Goal: Task Accomplishment & Management: Manage account settings

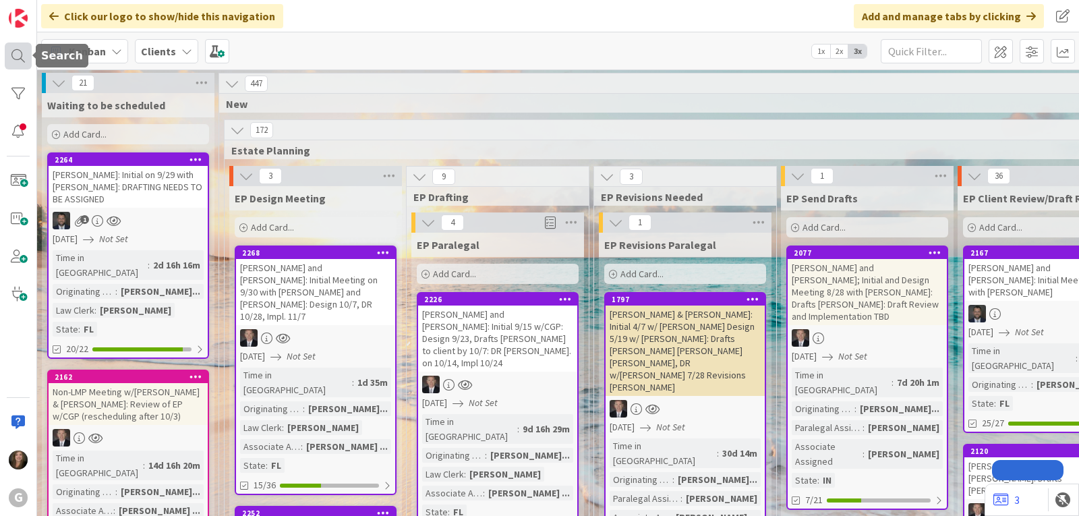
click at [21, 59] on div at bounding box center [18, 55] width 27 height 27
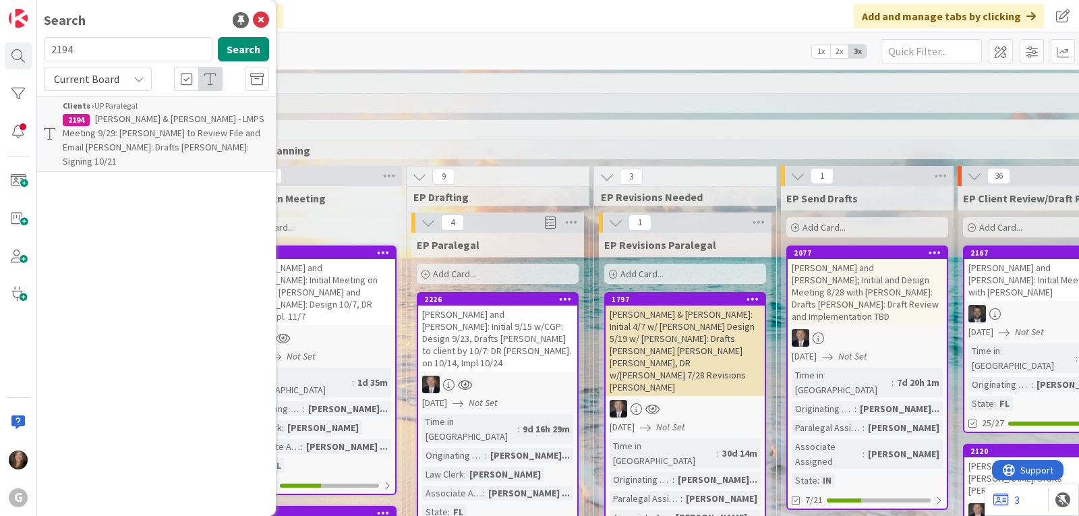
drag, startPoint x: 98, startPoint y: 54, endPoint x: 50, endPoint y: 51, distance: 48.7
click at [50, 51] on input "2194" at bounding box center [128, 49] width 169 height 24
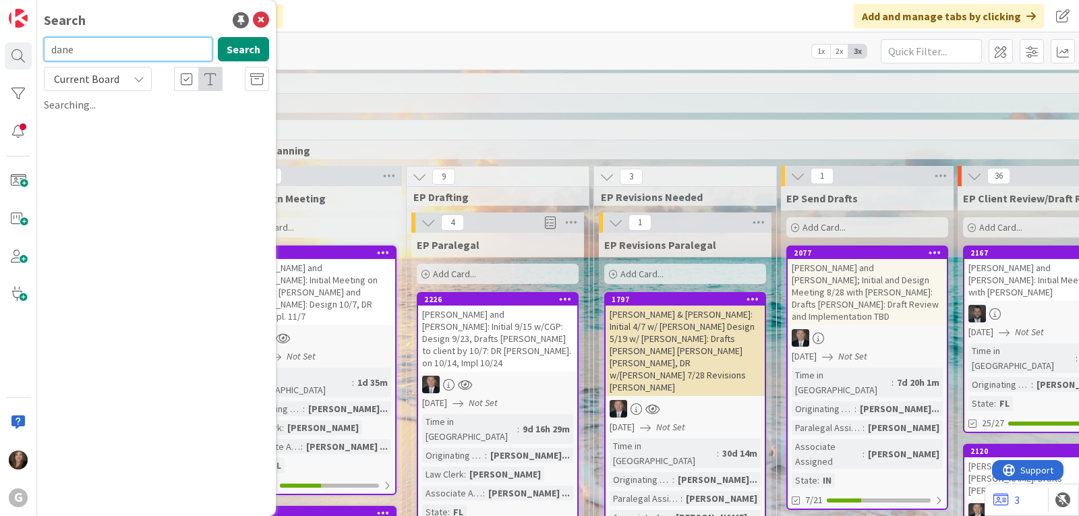
click at [88, 50] on input "dane" at bounding box center [128, 49] width 169 height 24
drag, startPoint x: 101, startPoint y: 49, endPoint x: 49, endPoint y: 42, distance: 53.0
click at [49, 42] on input "dane" at bounding box center [128, 49] width 169 height 24
type input "[PERSON_NAME]"
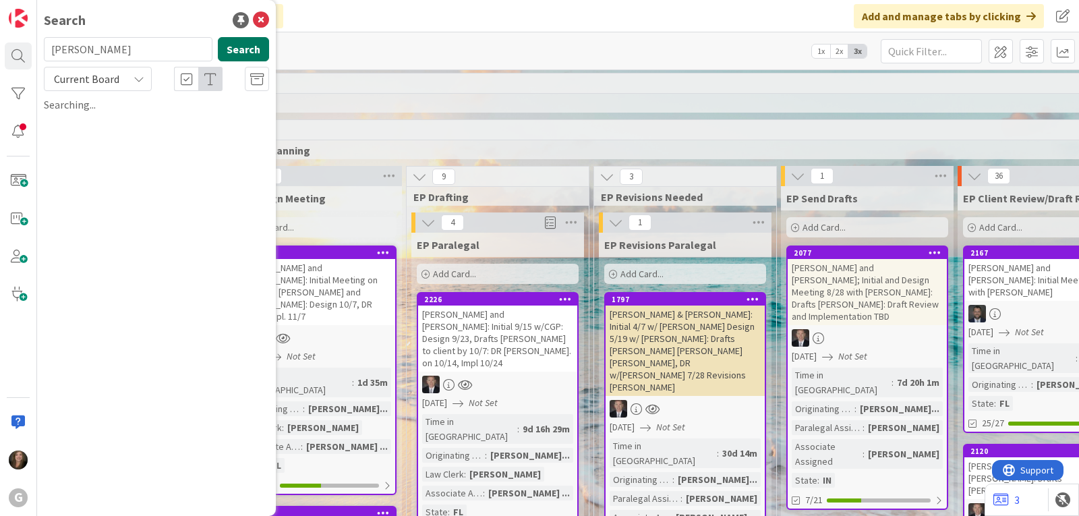
click at [239, 49] on button "Search" at bounding box center [243, 49] width 51 height 24
click at [262, 18] on icon at bounding box center [261, 20] width 16 height 16
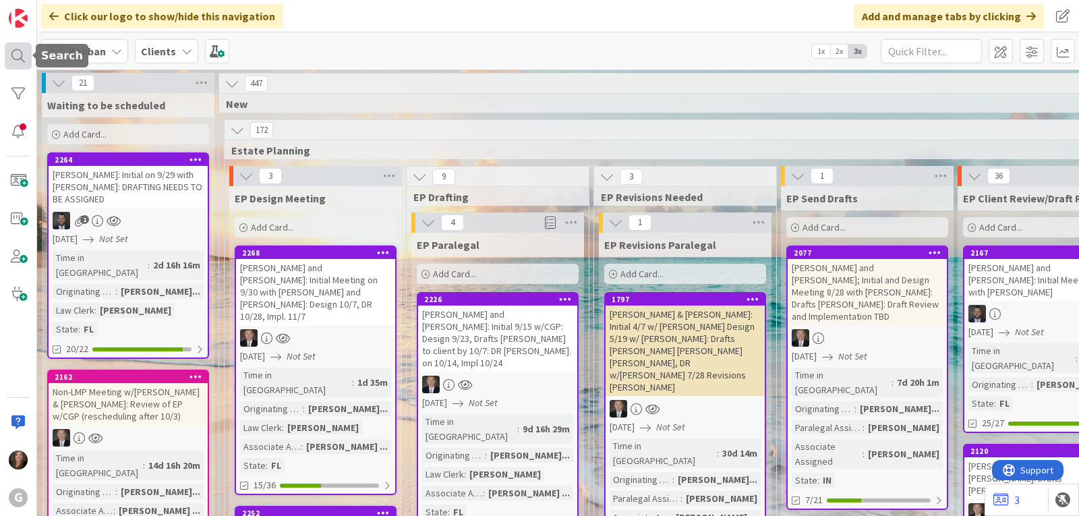
click at [9, 59] on div at bounding box center [18, 55] width 27 height 27
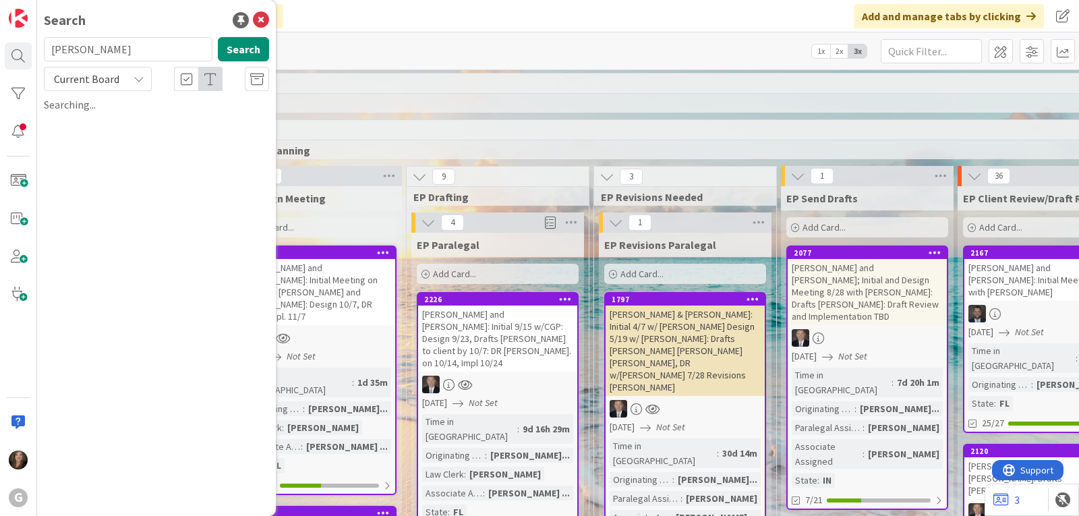
drag, startPoint x: 95, startPoint y: 51, endPoint x: 44, endPoint y: 50, distance: 51.3
click at [44, 50] on input "[PERSON_NAME]" at bounding box center [128, 49] width 169 height 24
type input "[PERSON_NAME]"
click at [105, 51] on input "text" at bounding box center [128, 49] width 169 height 24
type input "[PERSON_NAME]"
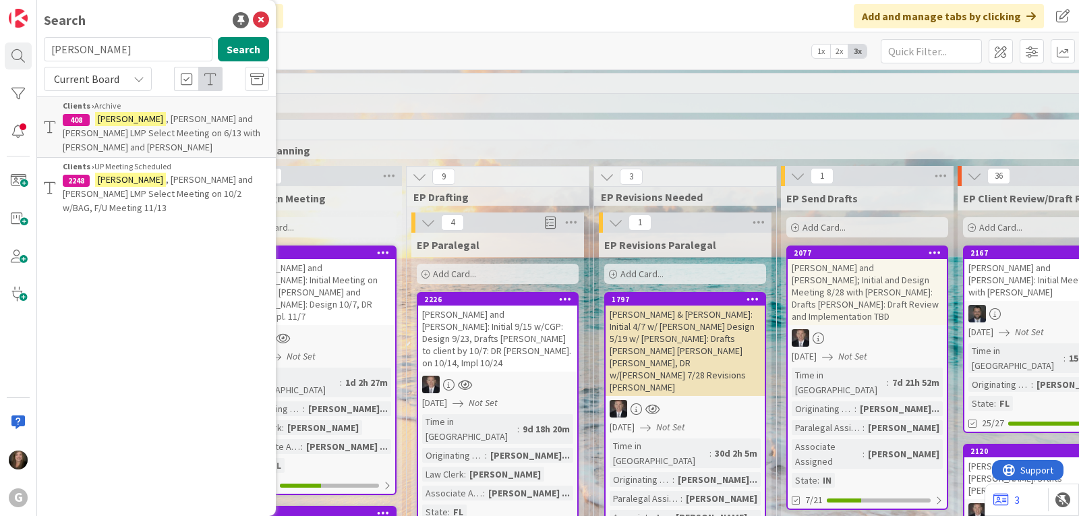
click at [167, 173] on span ", William and Janet LMP Select Meeting on 10/2 w/BAG, F/U Meeting 11/13" at bounding box center [158, 193] width 190 height 40
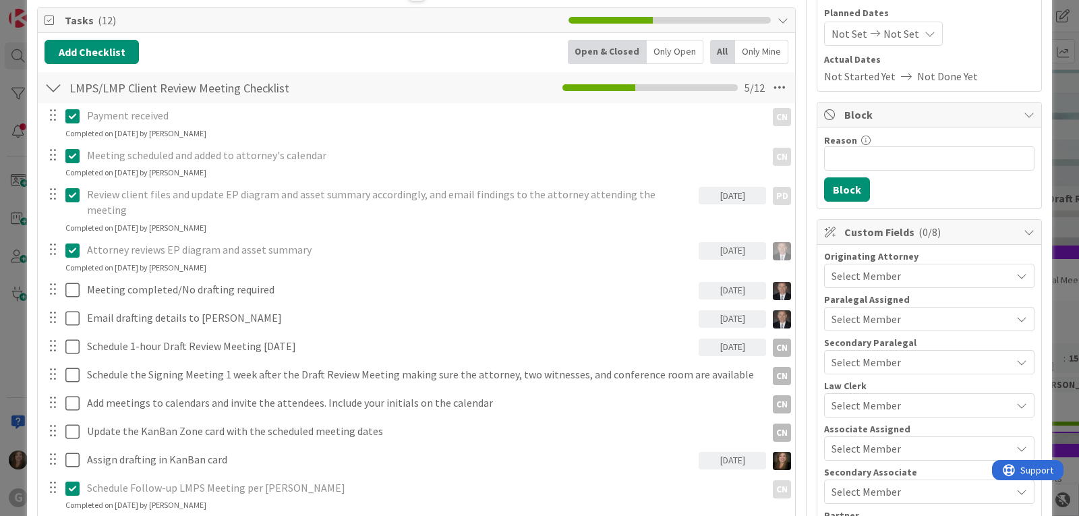
scroll to position [135, 0]
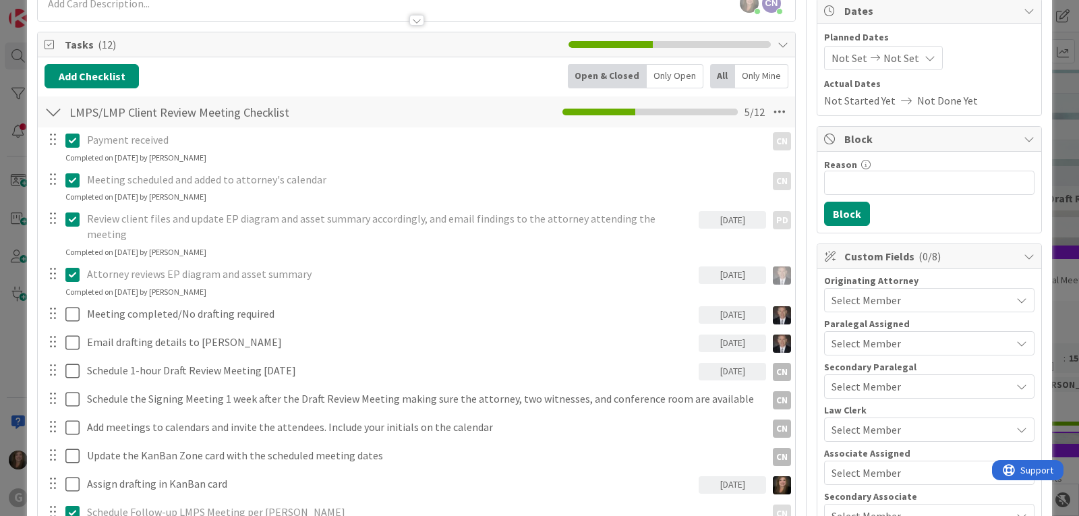
click at [938, 299] on div "Select Member" at bounding box center [920, 300] width 179 height 16
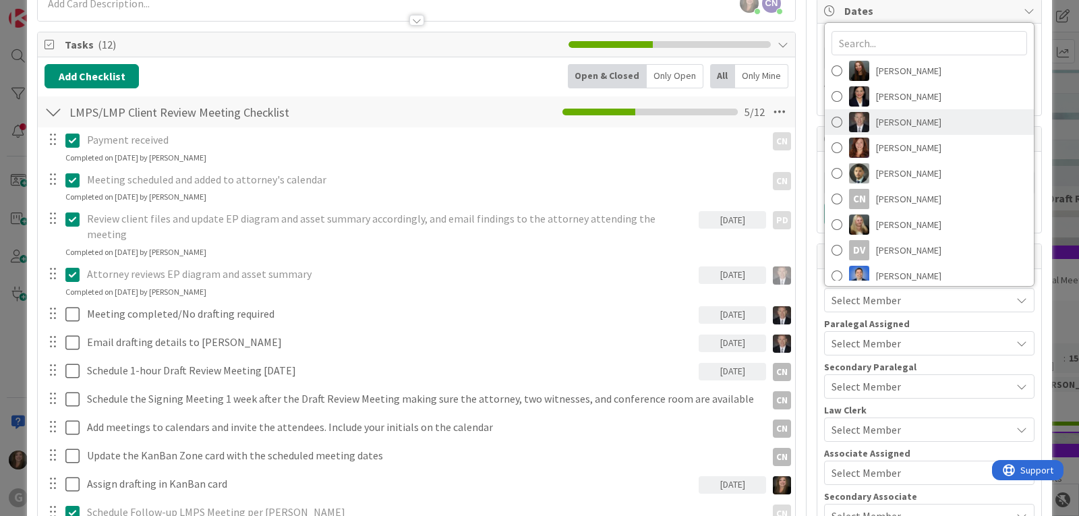
click at [920, 125] on span "[PERSON_NAME]" at bounding box center [908, 122] width 65 height 20
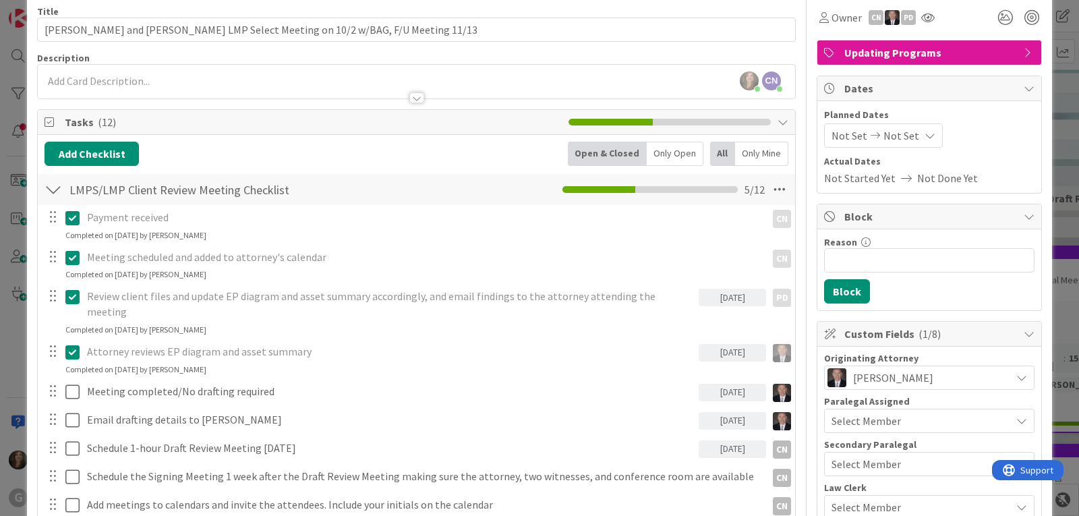
scroll to position [0, 0]
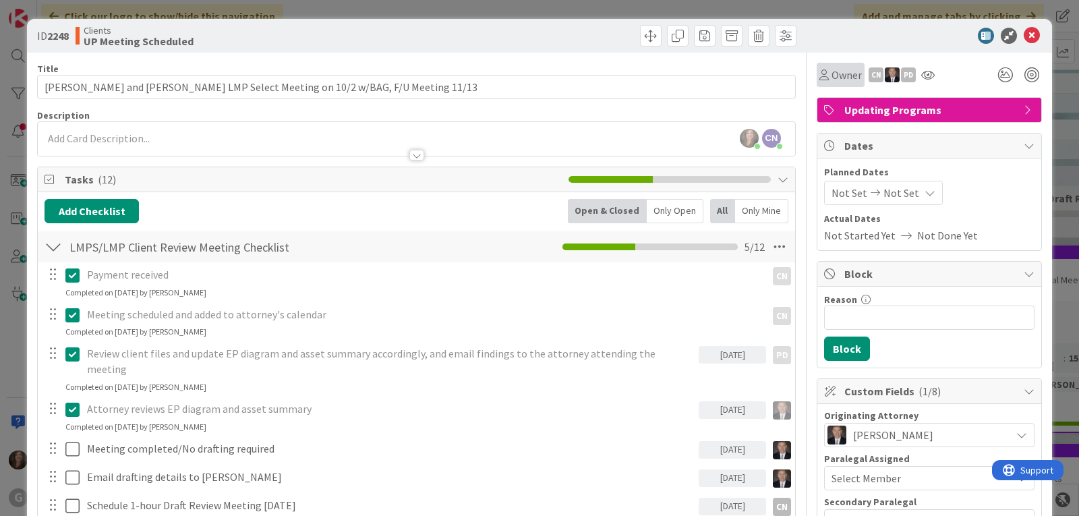
click at [831, 73] on span "Owner" at bounding box center [846, 75] width 30 height 16
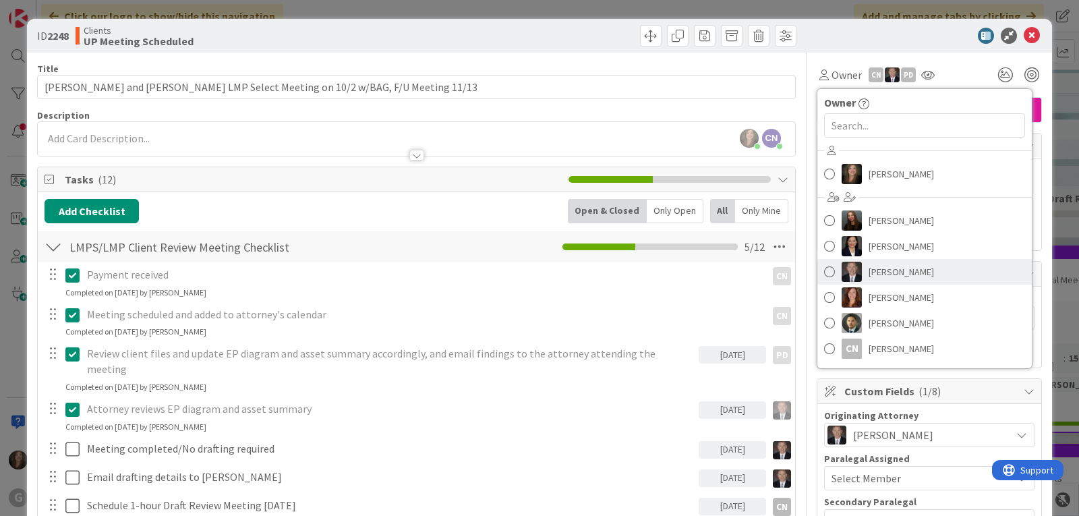
click at [828, 270] on link "[PERSON_NAME]" at bounding box center [924, 272] width 214 height 26
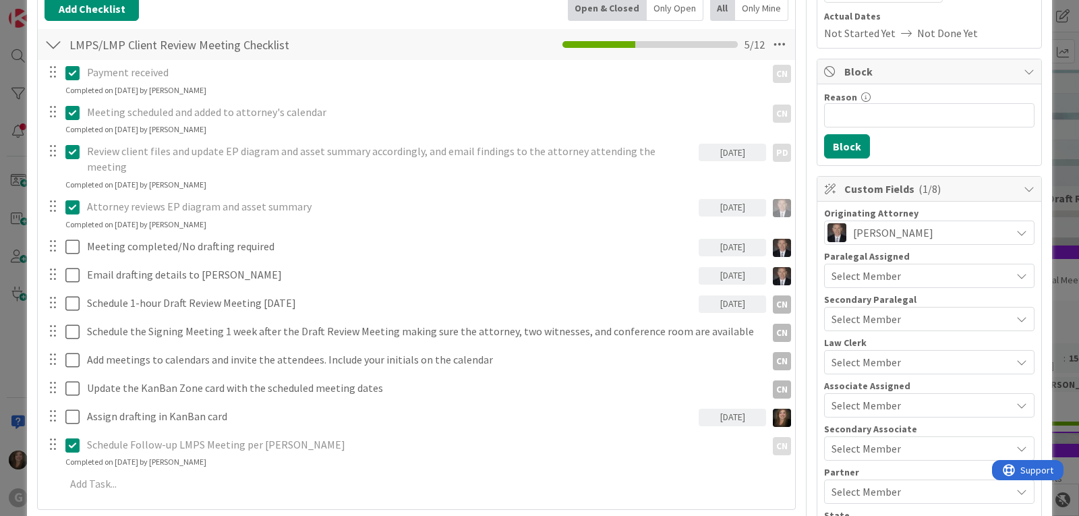
scroll to position [270, 0]
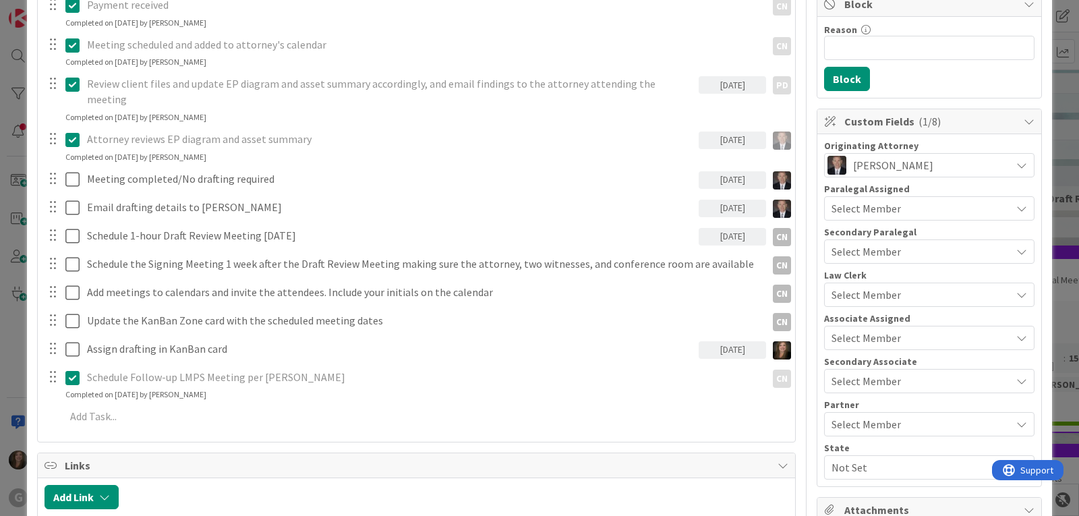
click at [824, 459] on div "Not Set" at bounding box center [929, 467] width 210 height 24
click at [833, 411] on link "FL" at bounding box center [926, 411] width 214 height 24
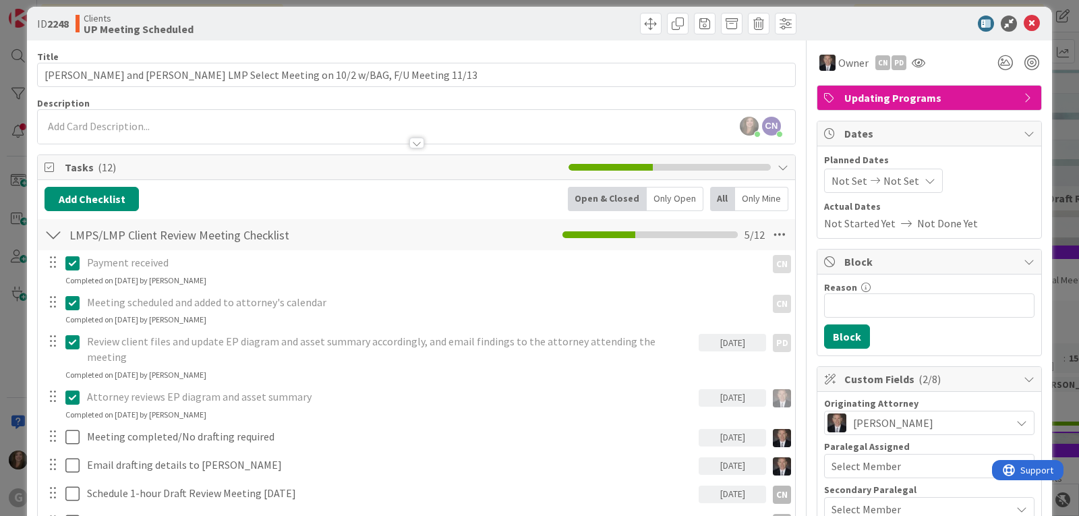
scroll to position [0, 0]
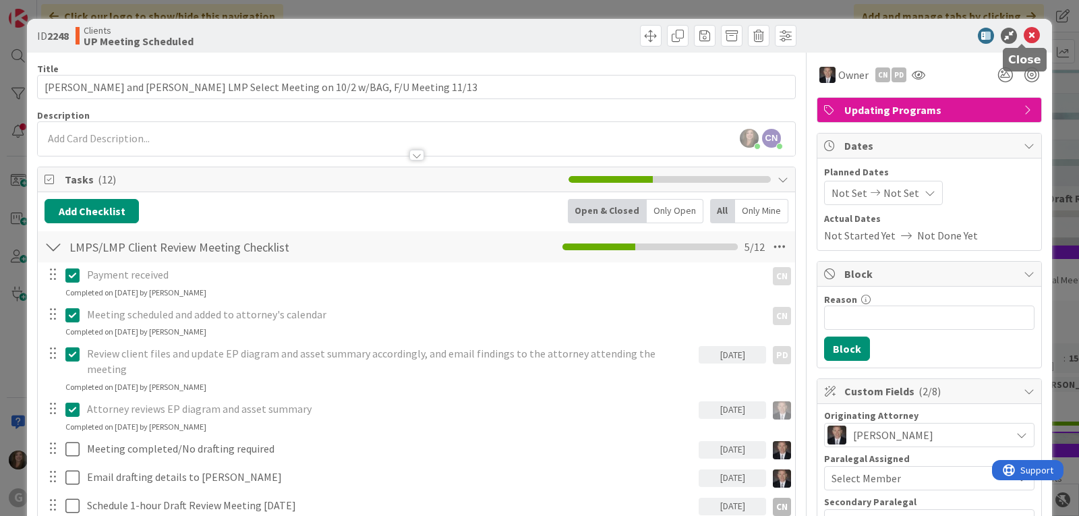
click at [1024, 33] on icon at bounding box center [1032, 36] width 16 height 16
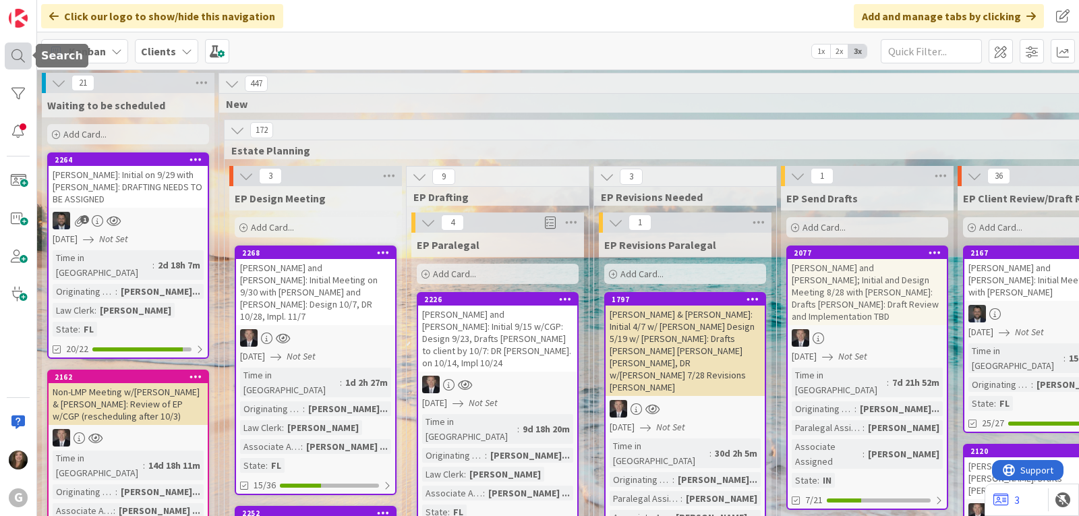
click at [21, 59] on div at bounding box center [18, 55] width 27 height 27
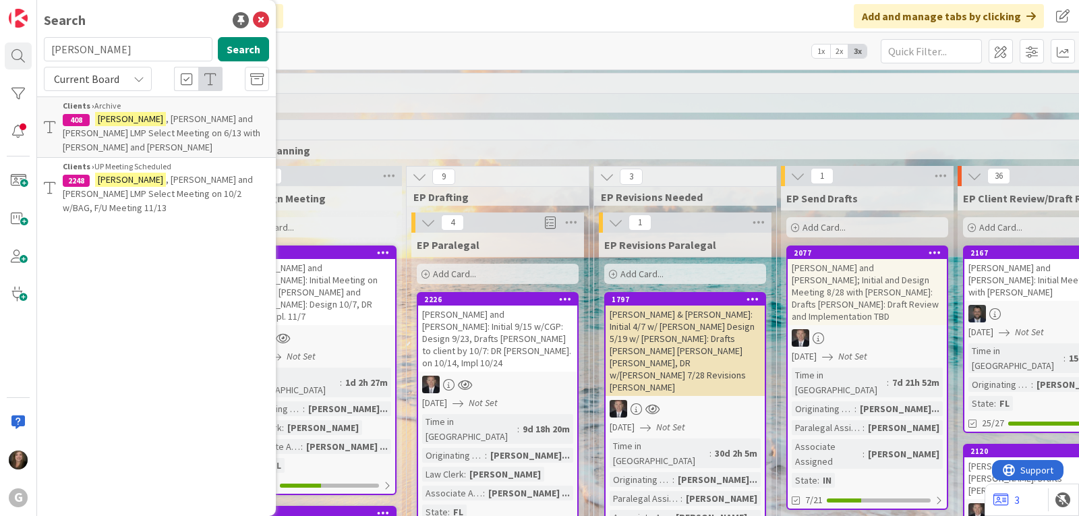
drag, startPoint x: 100, startPoint y: 54, endPoint x: 38, endPoint y: 52, distance: 62.1
click at [38, 52] on div "dudek Search" at bounding box center [156, 52] width 241 height 30
type input "dane"
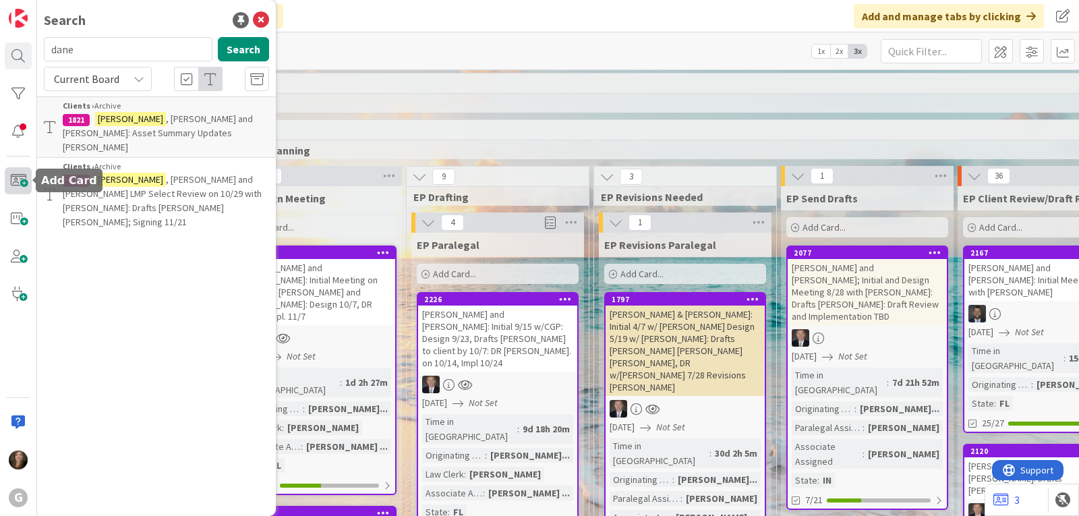
click at [14, 181] on span at bounding box center [18, 180] width 27 height 27
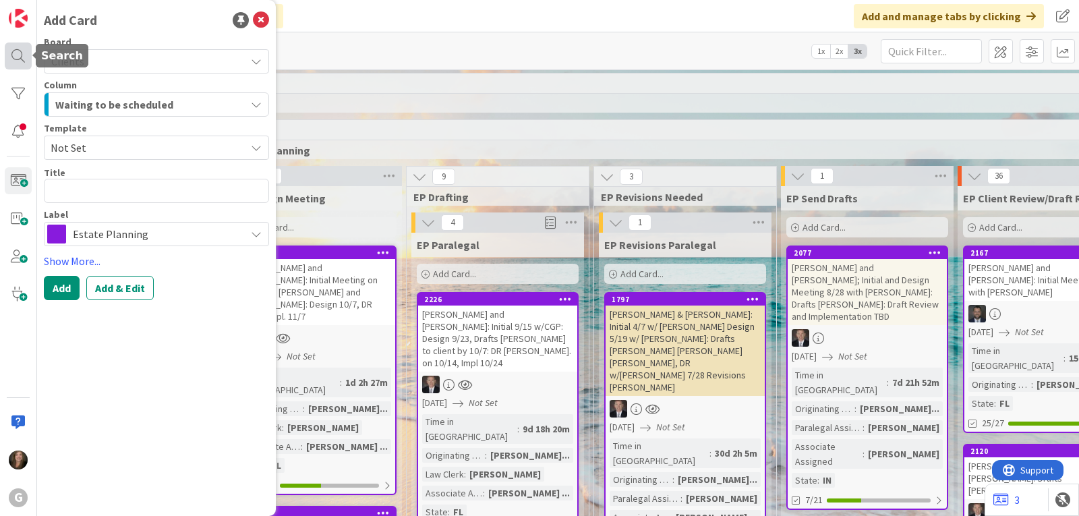
click at [24, 54] on div at bounding box center [18, 55] width 27 height 27
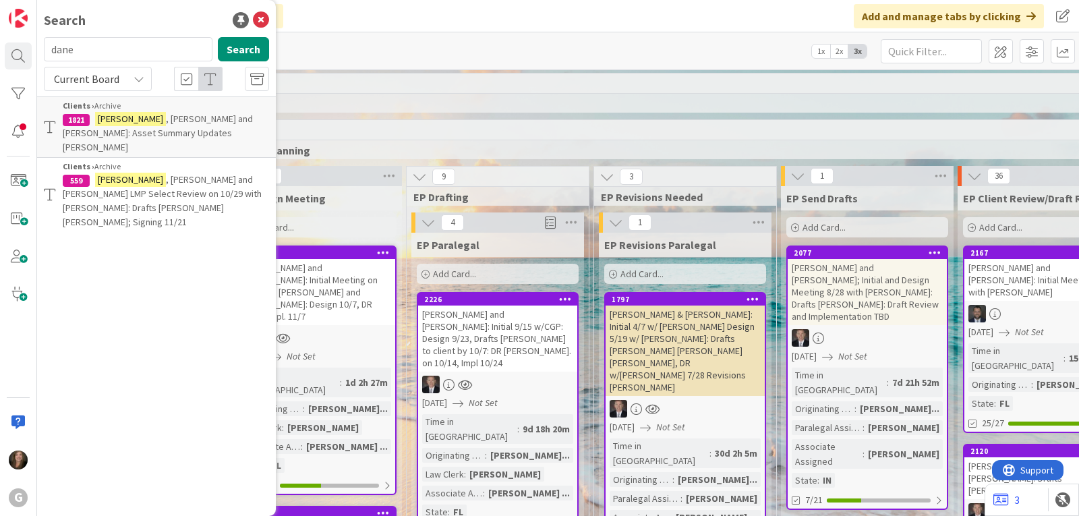
drag, startPoint x: 105, startPoint y: 54, endPoint x: 47, endPoint y: 51, distance: 58.1
click at [47, 51] on input "dane" at bounding box center [128, 49] width 169 height 24
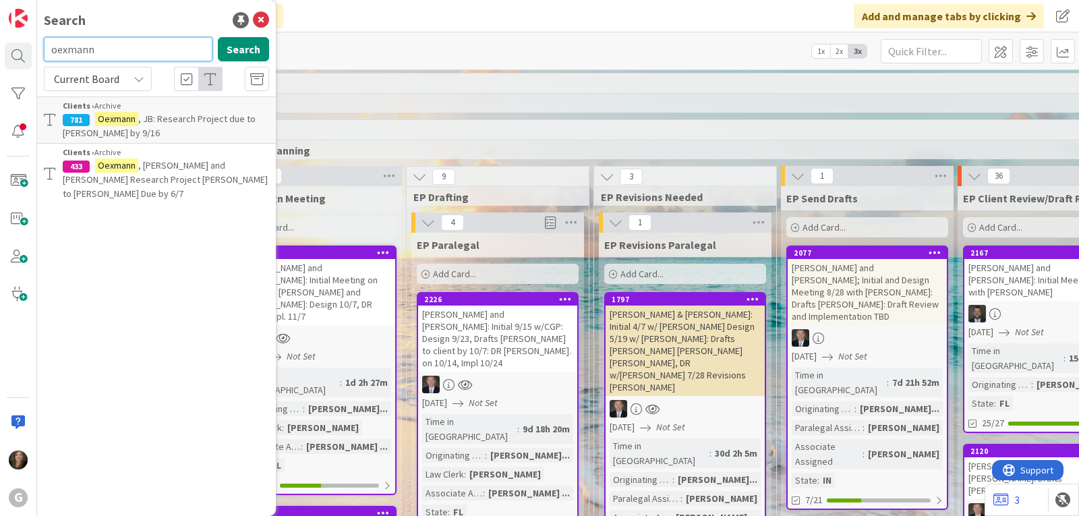
click at [111, 52] on input "oexmann" at bounding box center [128, 49] width 169 height 24
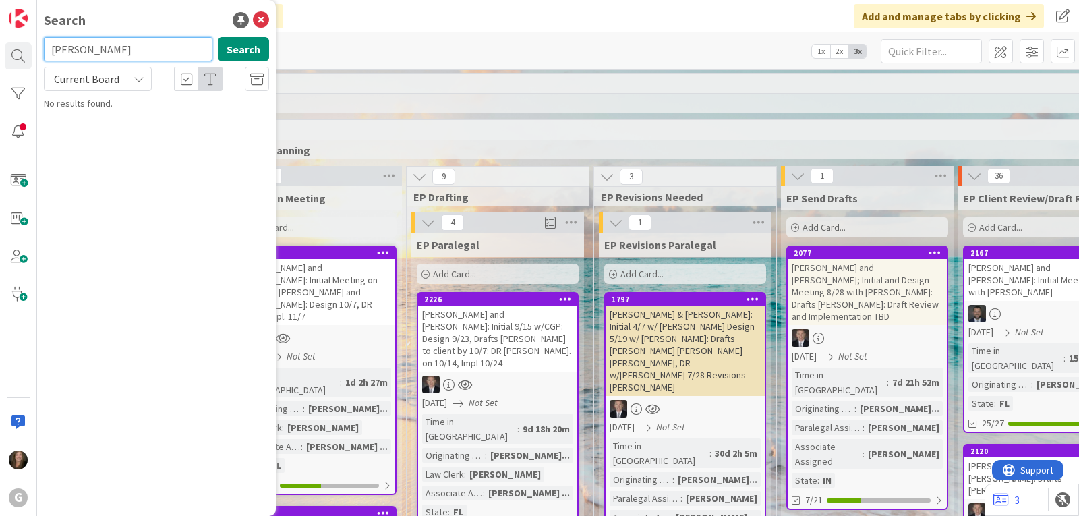
drag, startPoint x: 111, startPoint y: 52, endPoint x: 44, endPoint y: 47, distance: 67.6
click at [44, 47] on input "oexman" at bounding box center [128, 49] width 169 height 24
type input "jb"
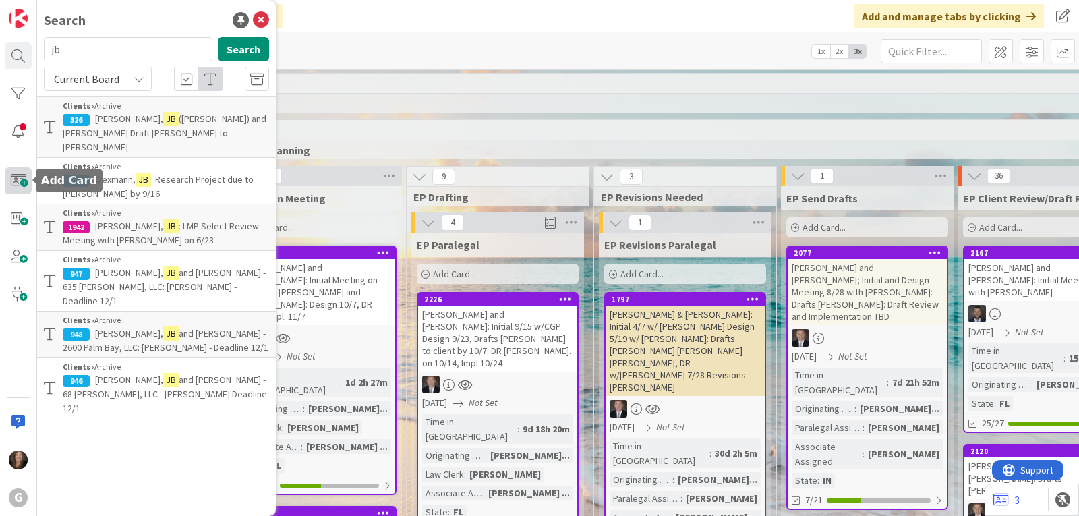
click at [20, 179] on span at bounding box center [18, 180] width 27 height 27
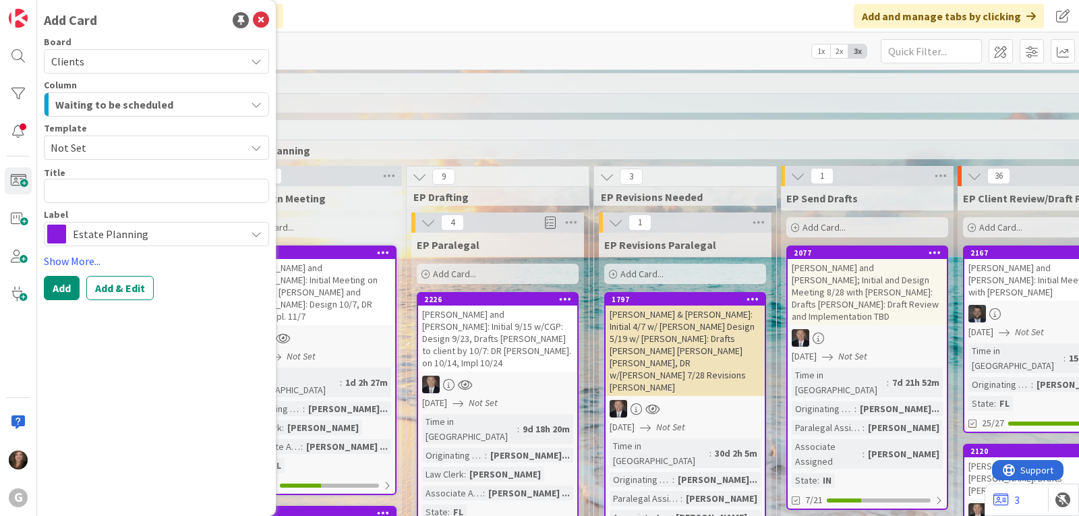
type textarea "x"
type textarea "O"
type textarea "x"
type textarea "Oe"
type textarea "x"
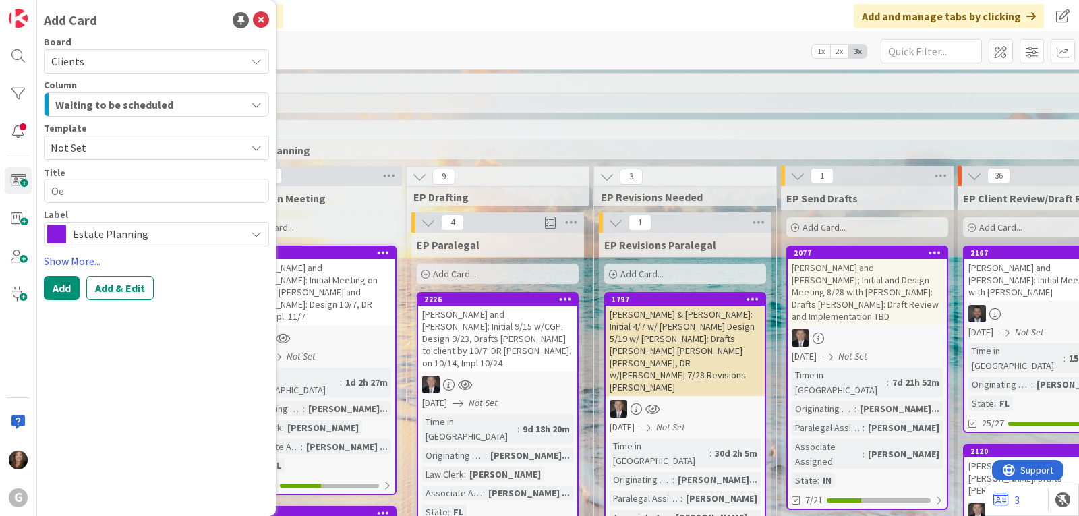
type textarea "Oex"
type textarea "x"
type textarea "Oexm"
type textarea "x"
type textarea "Oexman"
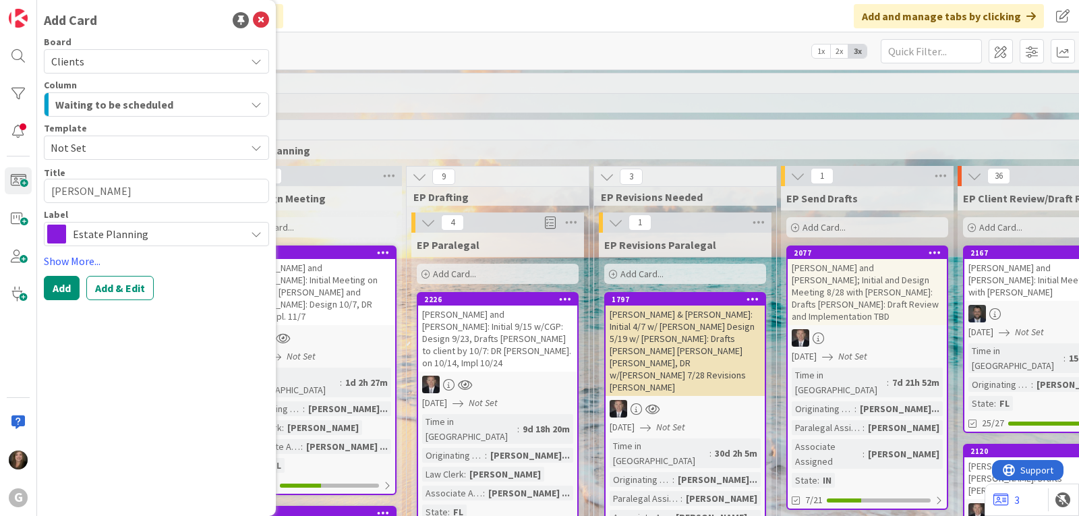
type textarea "x"
type textarea "Oexmann"
type textarea "x"
type textarea "Oexmann,"
type textarea "x"
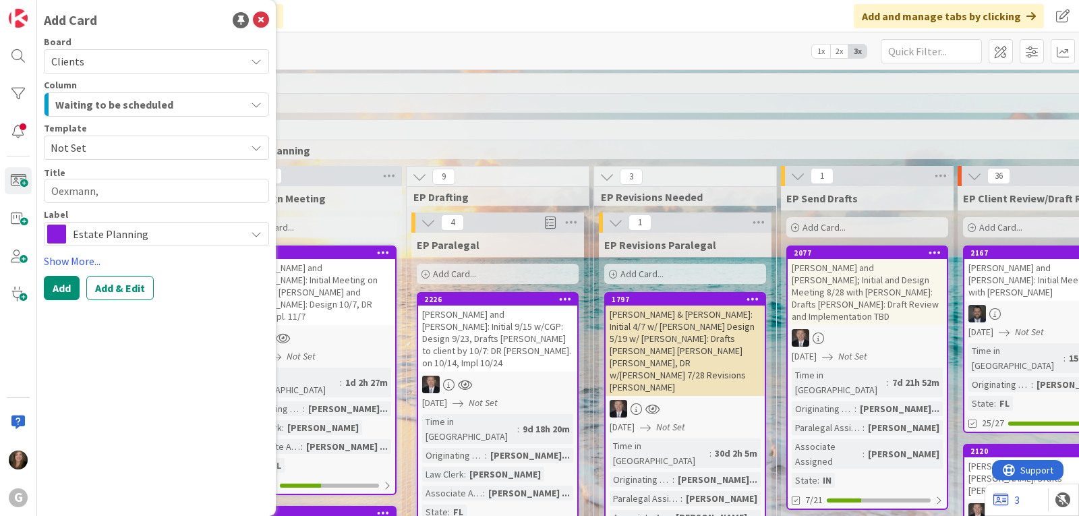
type textarea "Oexmann,"
type textarea "x"
type textarea "Oexmann, J"
type textarea "x"
type textarea "Oexmann, JB"
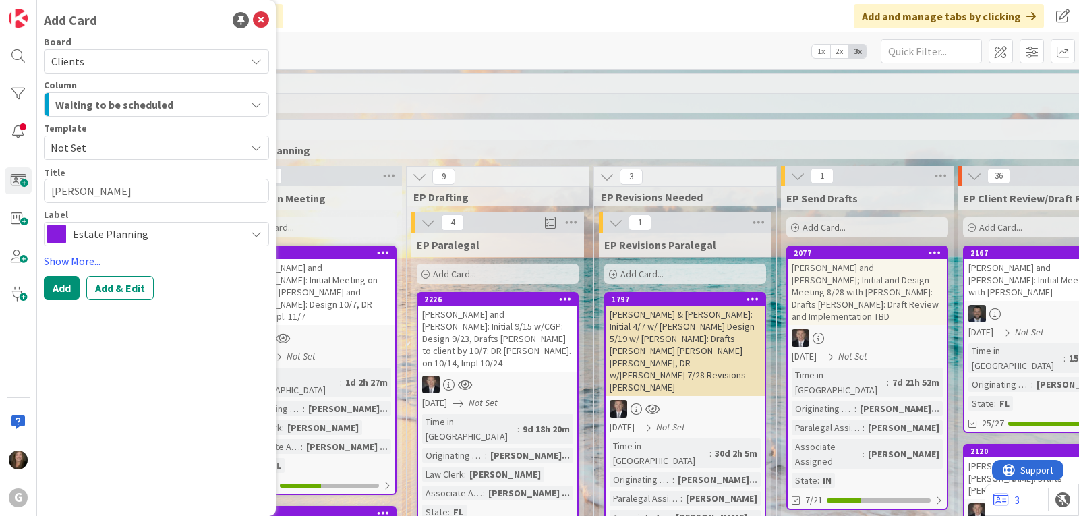
type textarea "x"
type textarea "Oexmann, JB:"
type textarea "x"
type textarea "Oexmann, JB:"
type textarea "x"
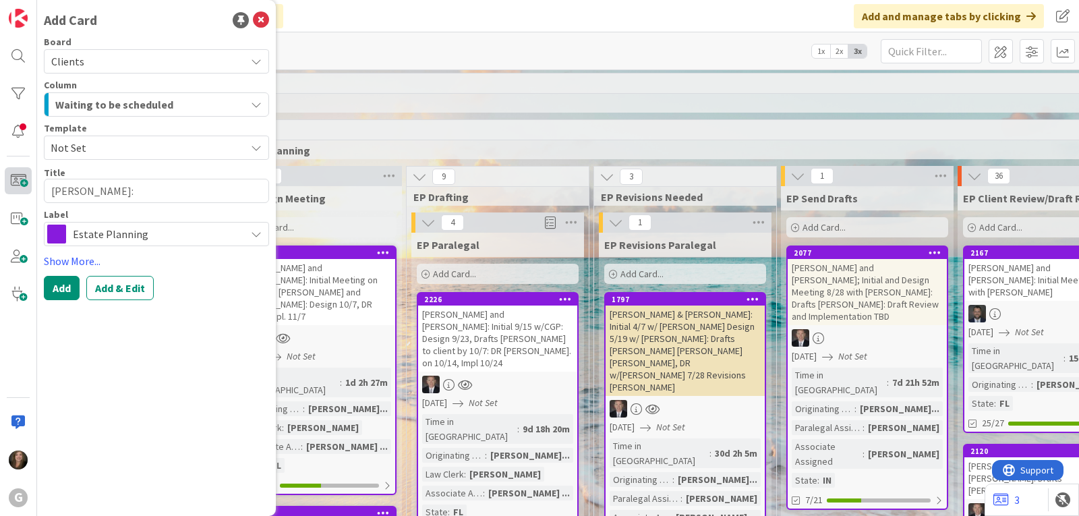
type textarea "Oexmann, JB: T"
type textarea "x"
type textarea "Oexmann, JB: Tr"
type textarea "x"
type textarea "Oexmann, JB: Tru"
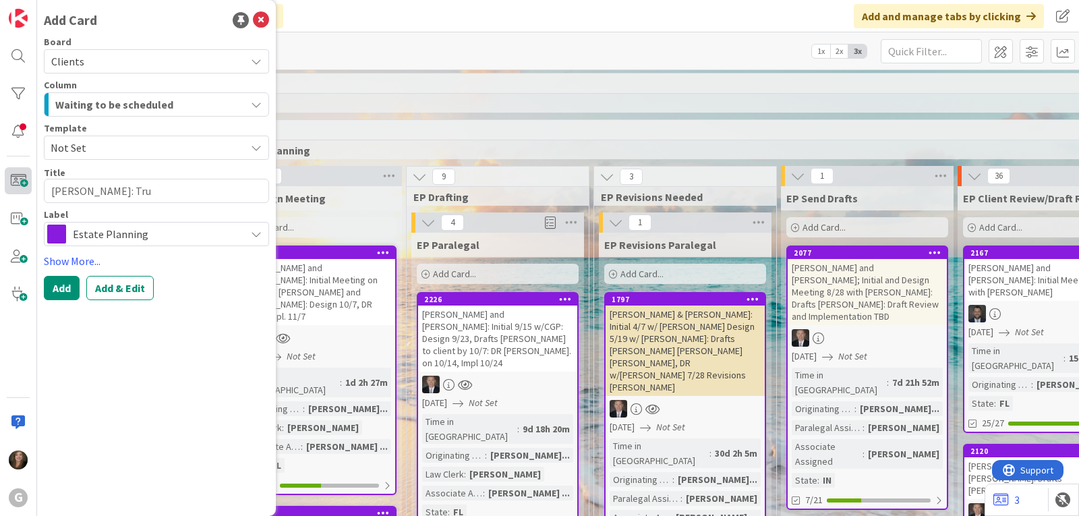
type textarea "x"
type textarea "Oexmann, JB: Trus"
type textarea "x"
type textarea "Oexmann, JB: Trust"
type textarea "x"
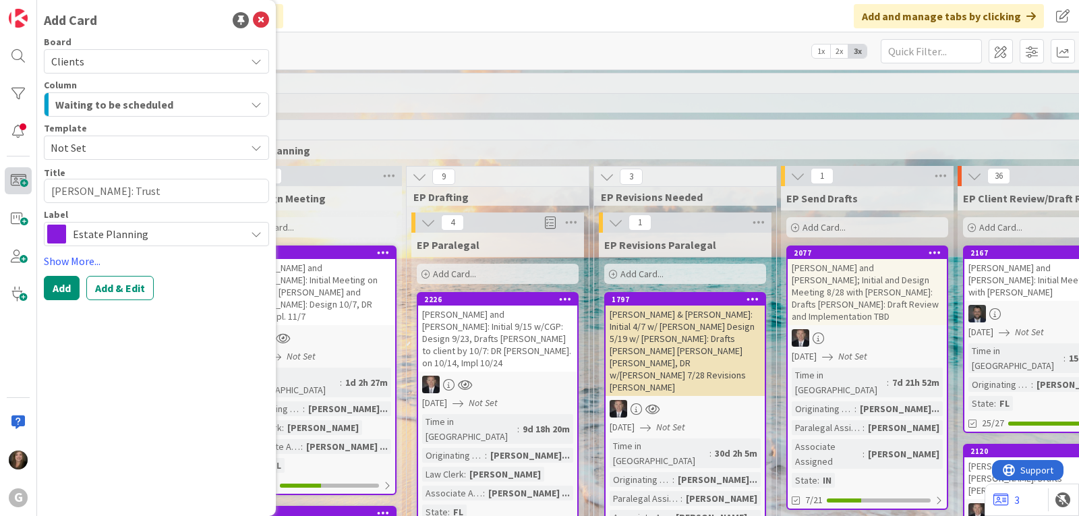
type textarea "Oexmann, JB: Trust"
type textarea "x"
type textarea "Oexmann, JB: Trust R"
type textarea "x"
type textarea "Oexmann, JB: Trust Re"
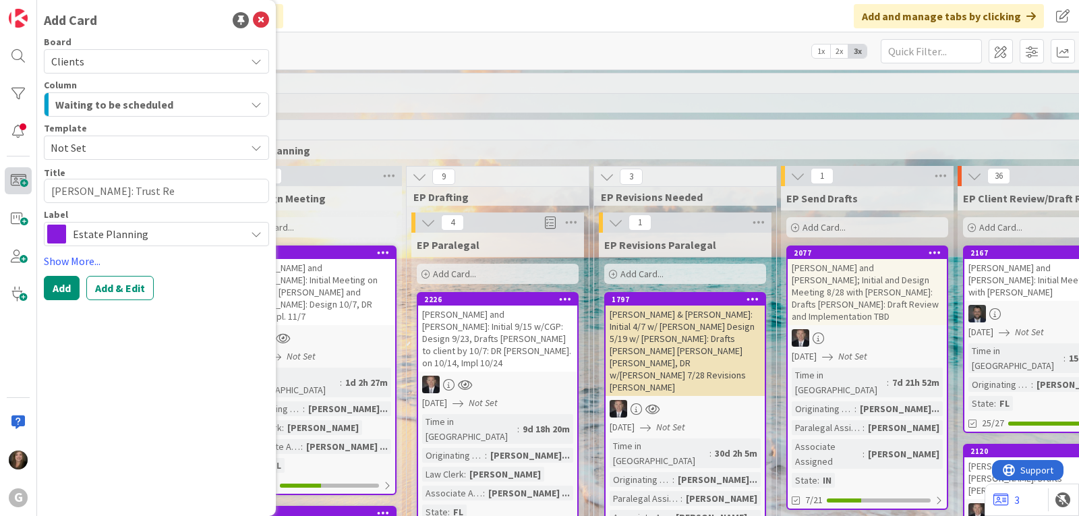
type textarea "x"
type textarea "Oexmann, JB: Trust Revi"
type textarea "x"
type textarea "Oexmann, JB: Trust Revie"
type textarea "x"
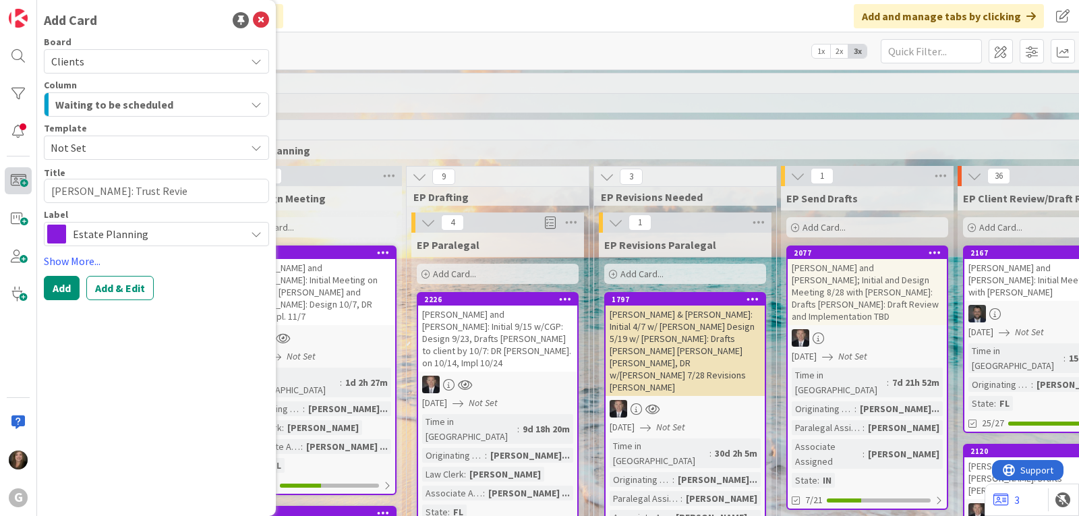
type textarea "Oexmann, JB: Trust Review"
type textarea "x"
type textarea "Oexmann, JB: Trust Review"
type textarea "x"
type textarea "Oexmann, JB: Trust Review J"
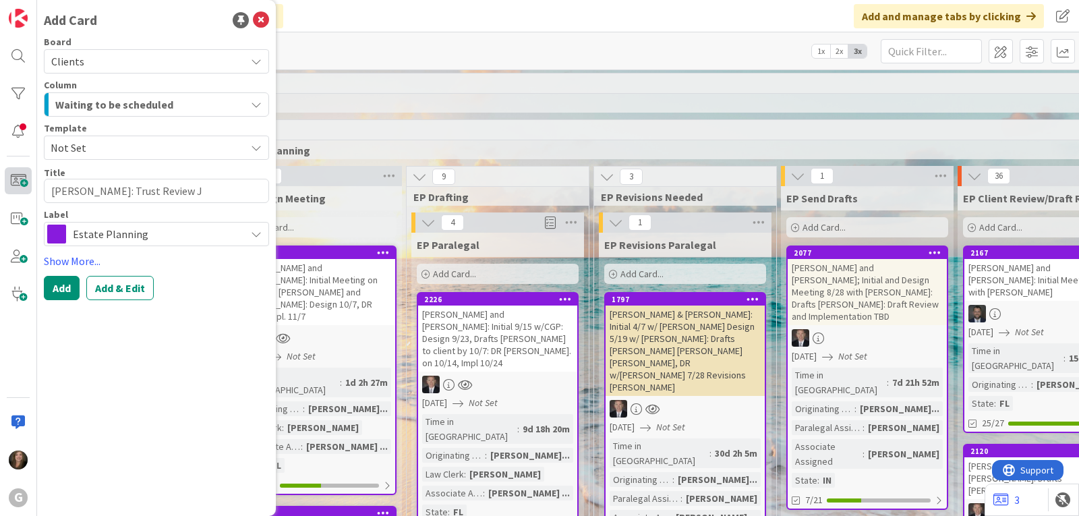
type textarea "x"
type textarea "Oexmann, JB: Trust Review Jo"
type textarea "x"
type textarea "Oexmann, JB: Trust Review Joe"
type textarea "x"
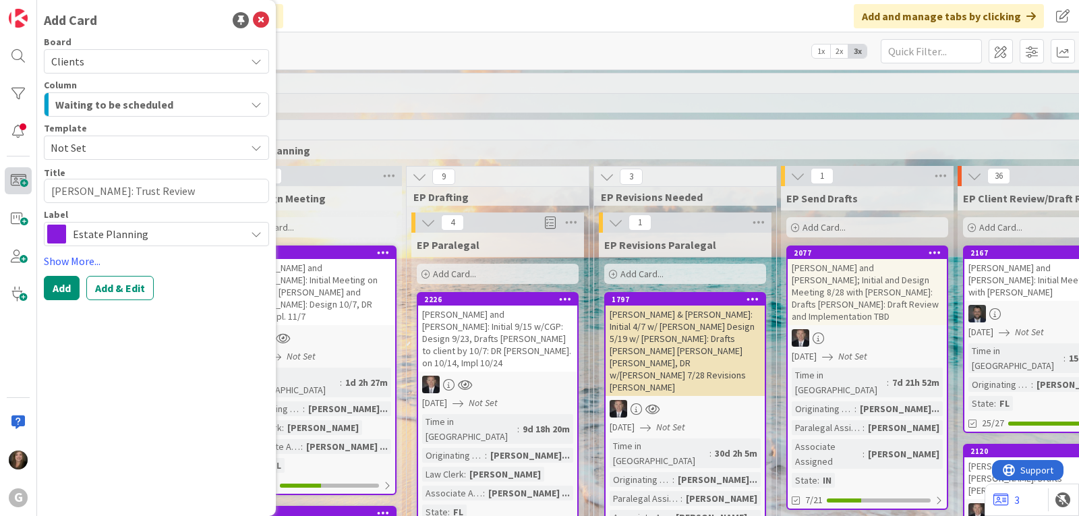
type textarea "Oexmann, JB: Trust Review Joel"
type textarea "x"
type textarea "Oexmann, JB: Trust Review Joel"
type textarea "x"
type textarea "Oexmann, JB: Trust Review Joel B"
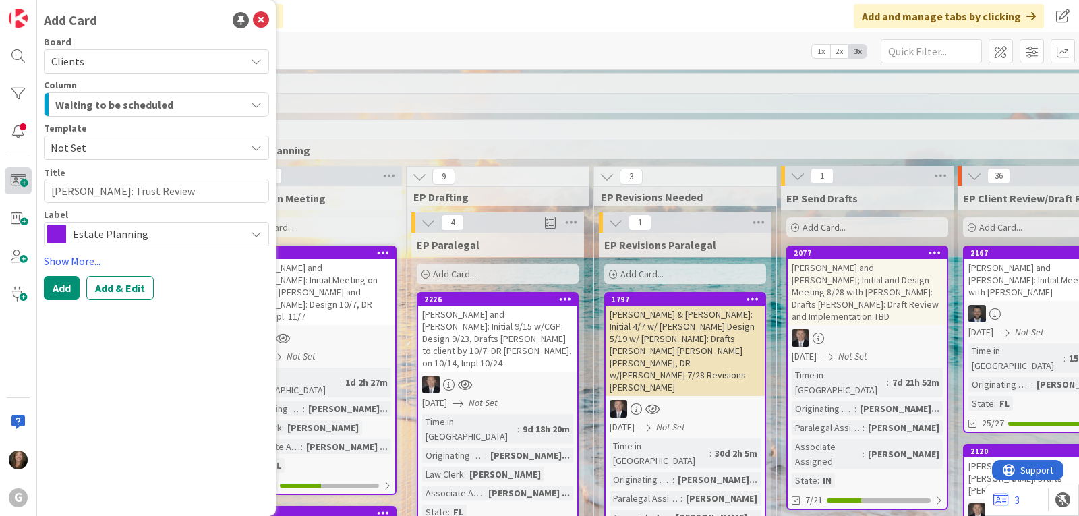
type textarea "x"
type textarea "Oexmann, JB: Trust Review Joel Br"
type textarea "x"
type textarea "Oexmann, JB: Trust Review Joel Bra"
type textarea "x"
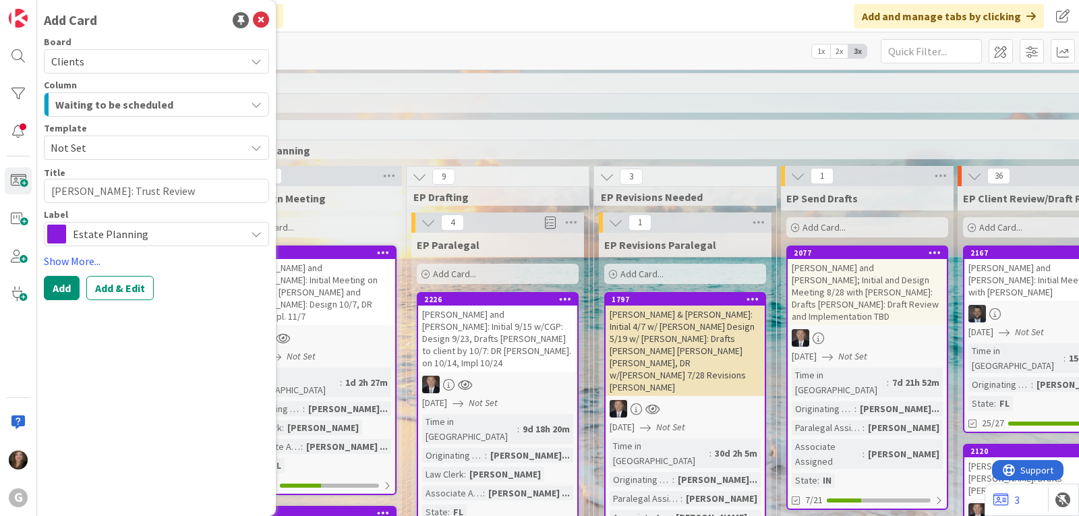
type textarea "Oexmann, JB: Trust Review Joel Brad"
click at [179, 226] on span "Estate Planning" at bounding box center [156, 234] width 166 height 19
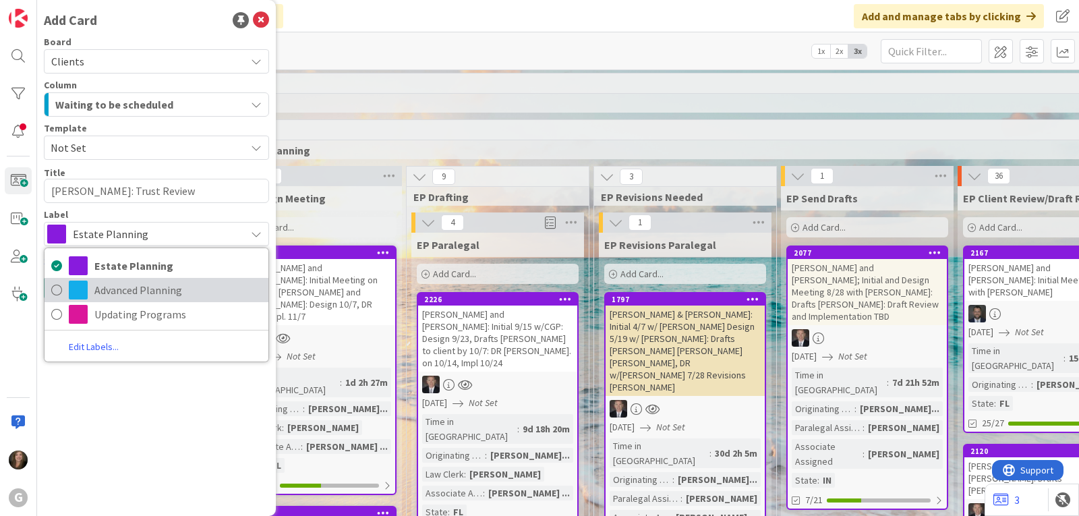
click at [154, 286] on span "Advanced Planning" at bounding box center [177, 290] width 167 height 20
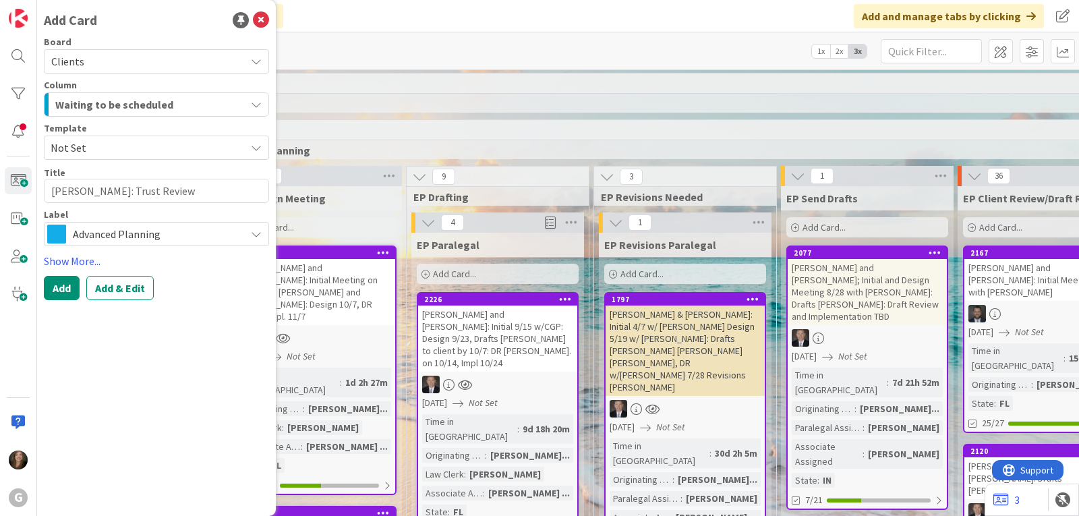
click at [225, 98] on div "Waiting to be scheduled" at bounding box center [149, 105] width 194 height 22
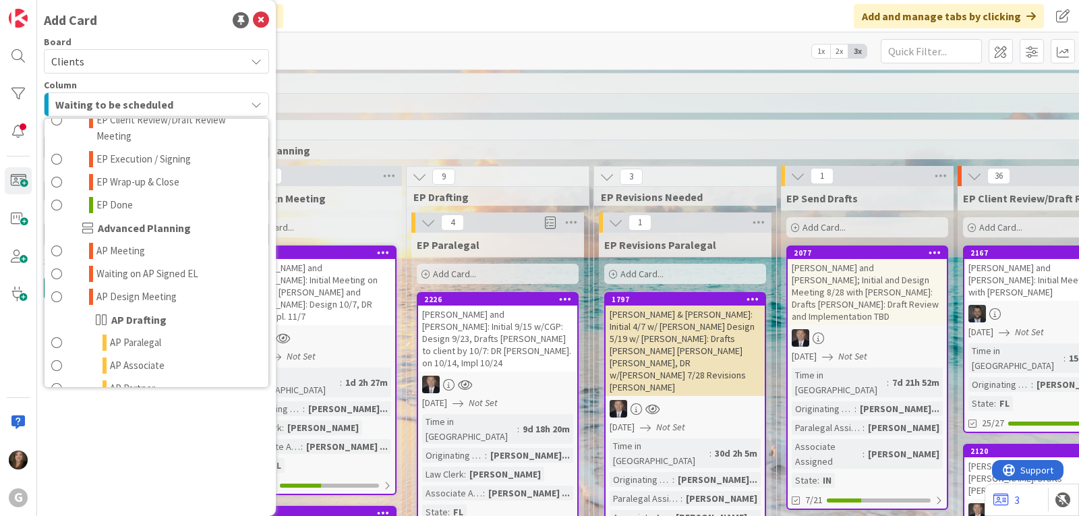
scroll to position [405, 0]
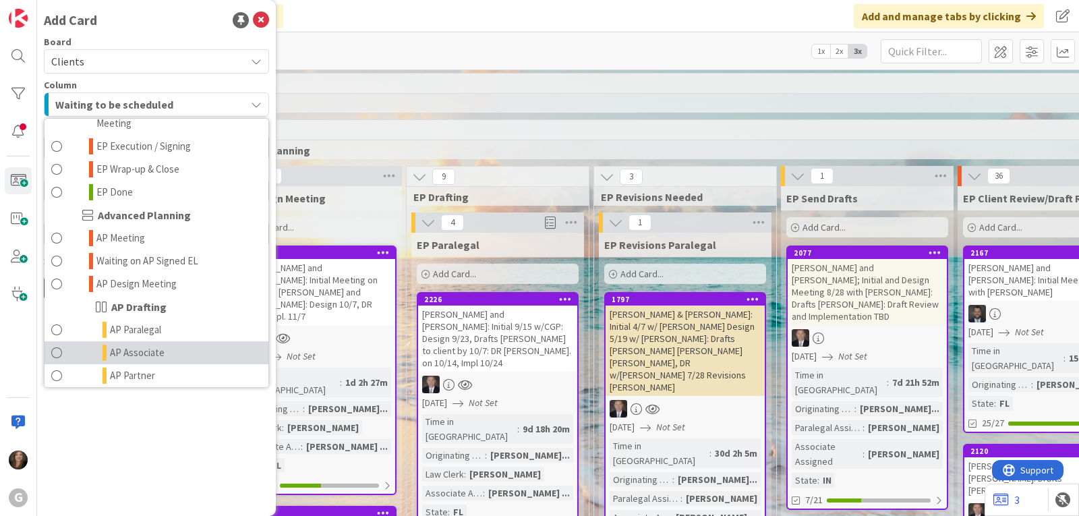
click at [158, 345] on span "AP Associate" at bounding box center [137, 353] width 55 height 16
type textarea "x"
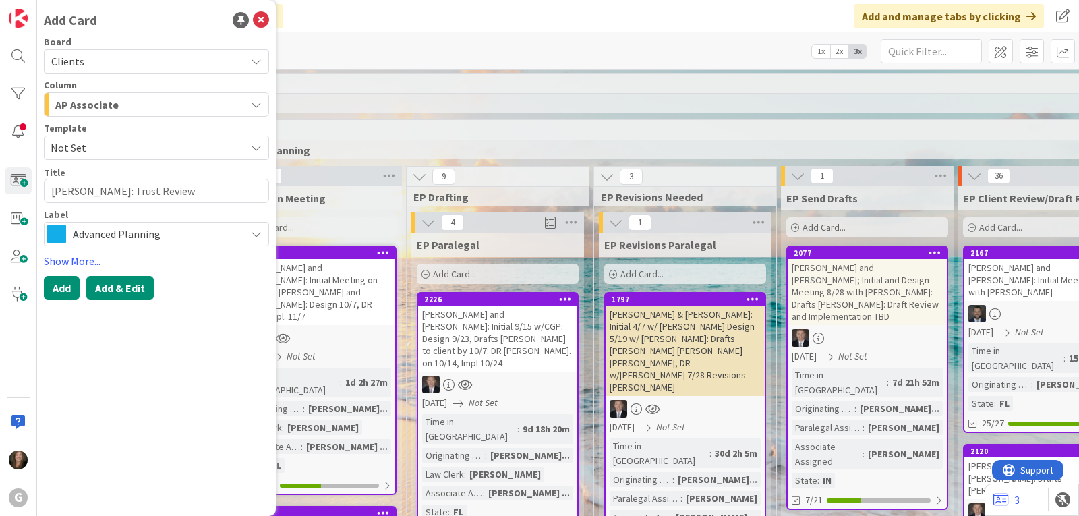
click at [99, 287] on button "Add & Edit" at bounding box center [119, 288] width 67 height 24
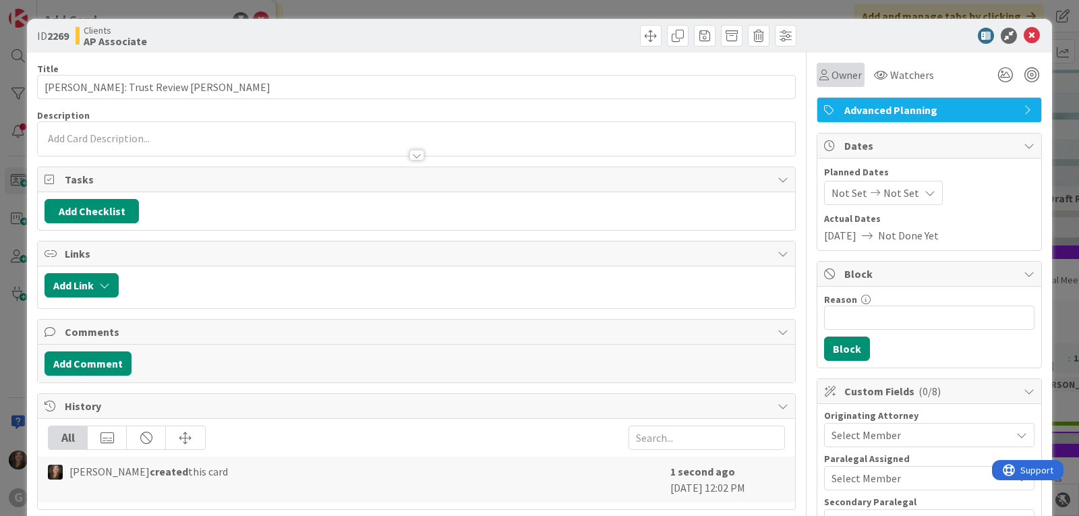
click at [834, 70] on span "Owner" at bounding box center [846, 75] width 30 height 16
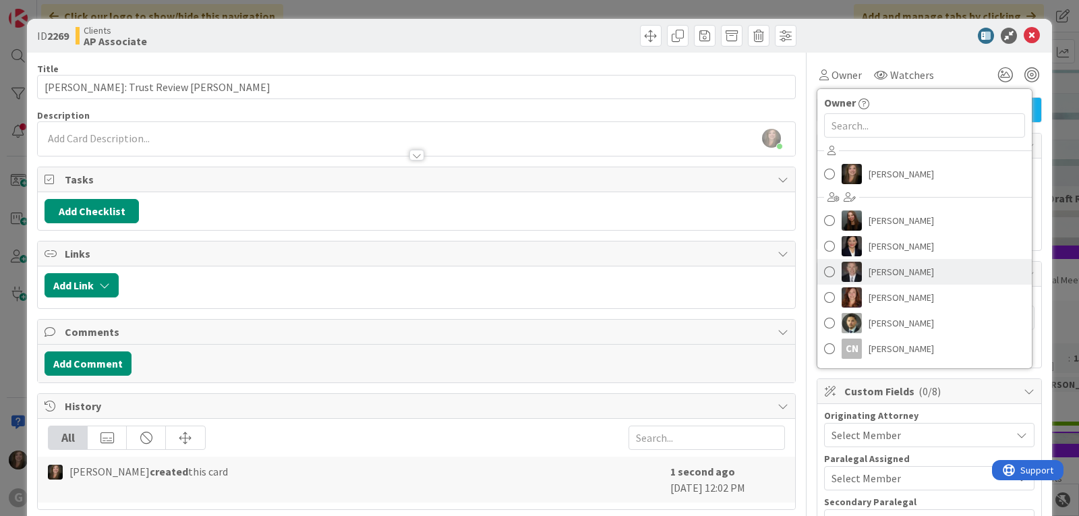
click at [842, 266] on img at bounding box center [852, 272] width 20 height 20
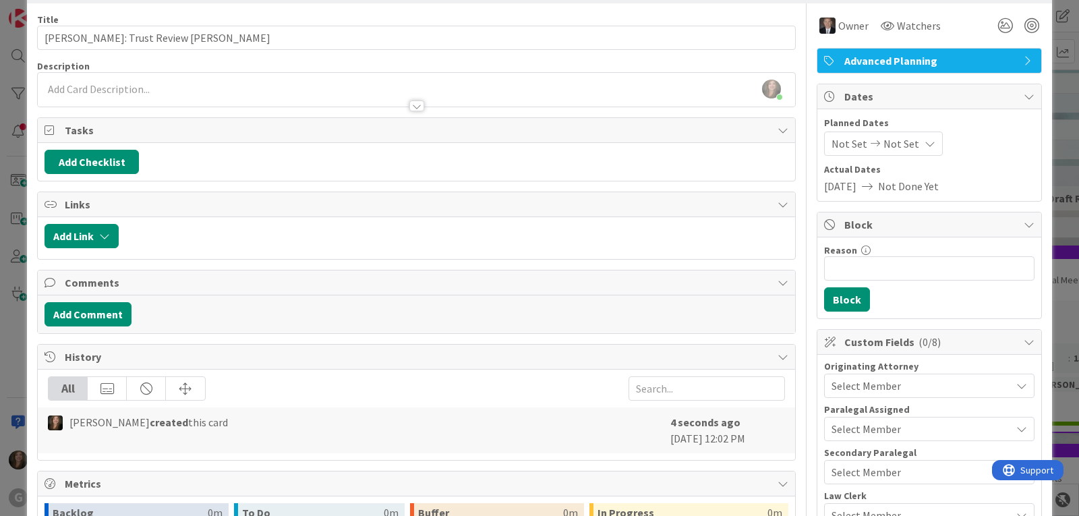
scroll to position [67, 0]
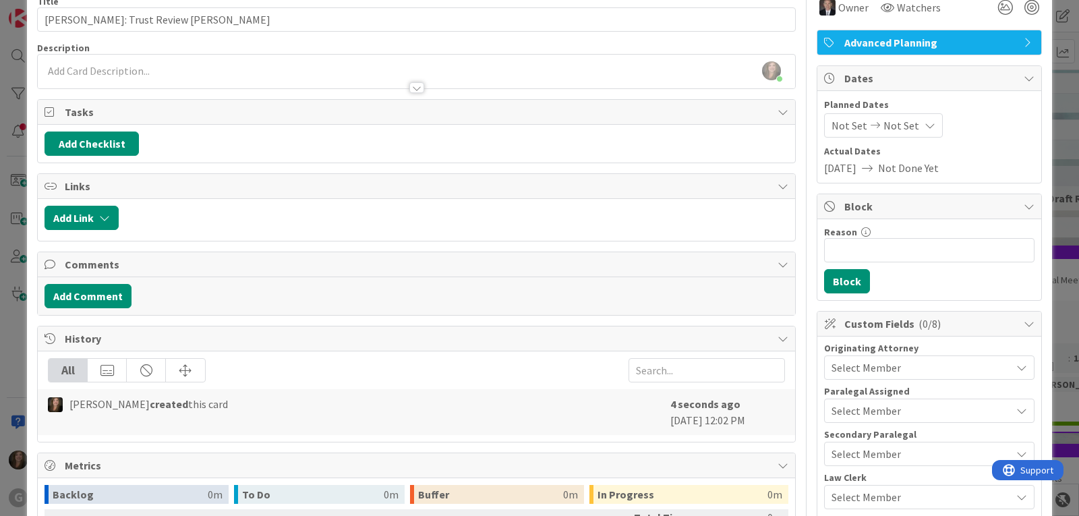
click at [831, 119] on span "Not Set" at bounding box center [849, 125] width 36 height 16
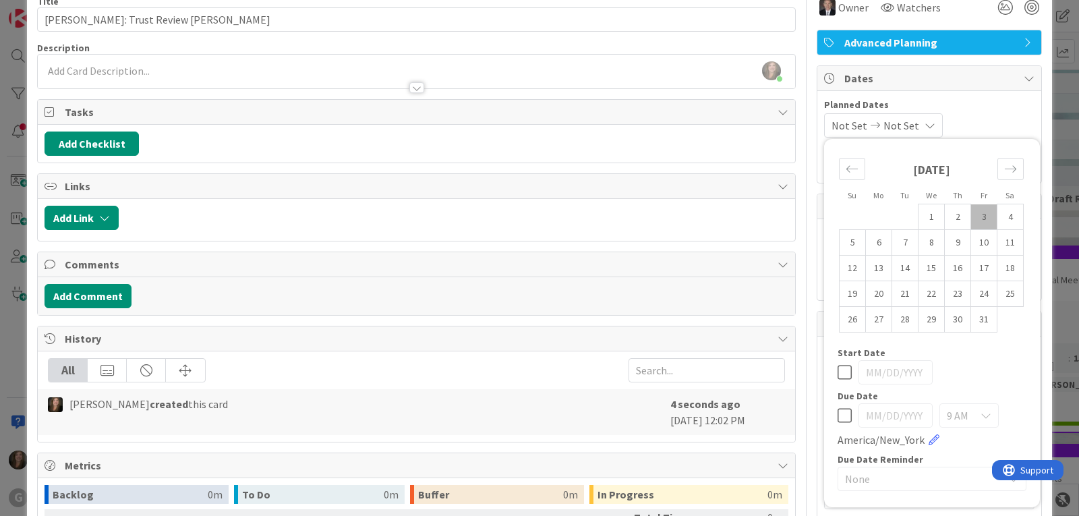
click at [971, 214] on td "3" at bounding box center [984, 217] width 26 height 26
type input "10/03/2025"
click at [988, 117] on div "10/03/2025 Not Set Su Mo Tu We Th Fr Sa September 2025 1 2 3 4 5 6 7 8 9 10 11 …" at bounding box center [929, 125] width 210 height 24
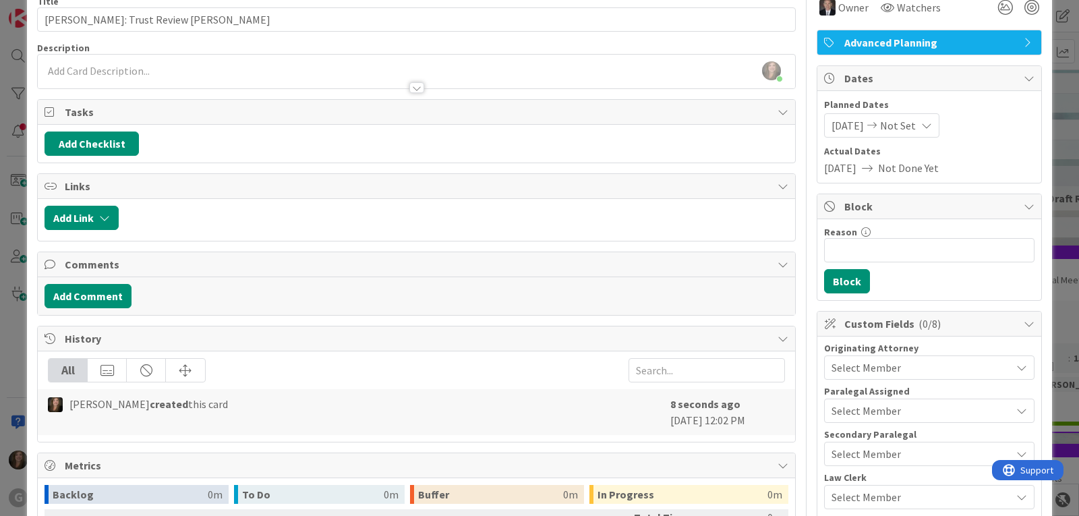
click at [850, 365] on span "Select Member" at bounding box center [865, 367] width 69 height 16
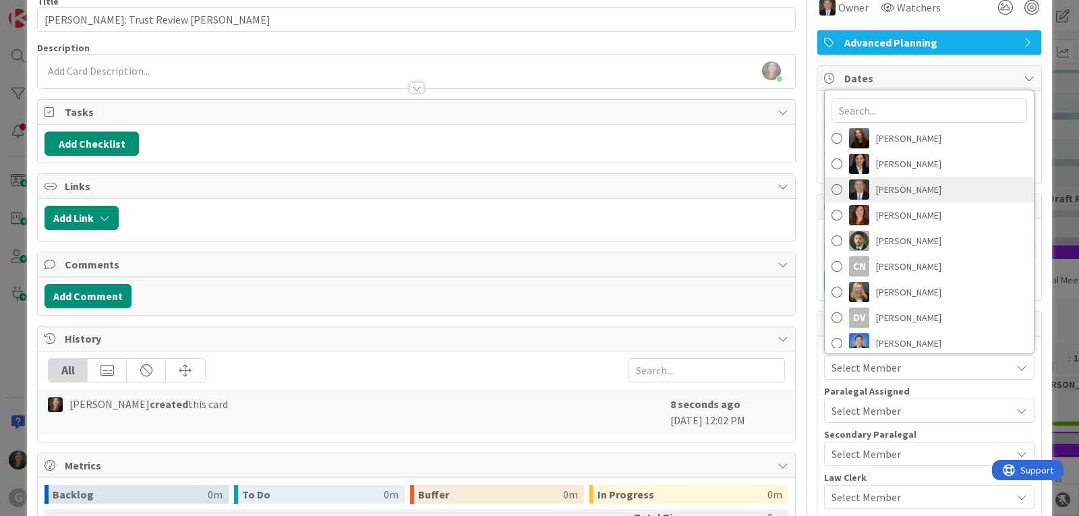
click at [856, 192] on img at bounding box center [859, 189] width 20 height 20
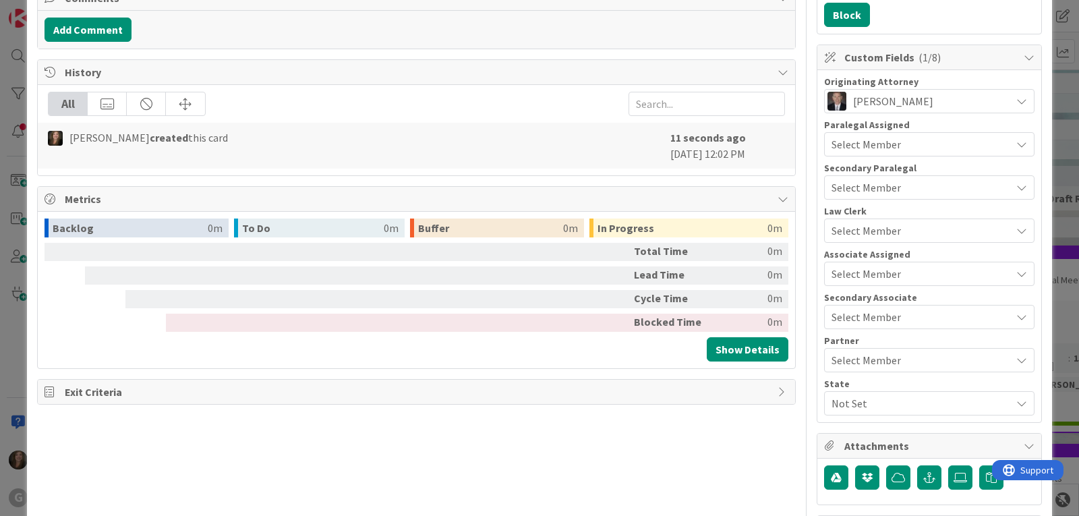
scroll to position [337, 0]
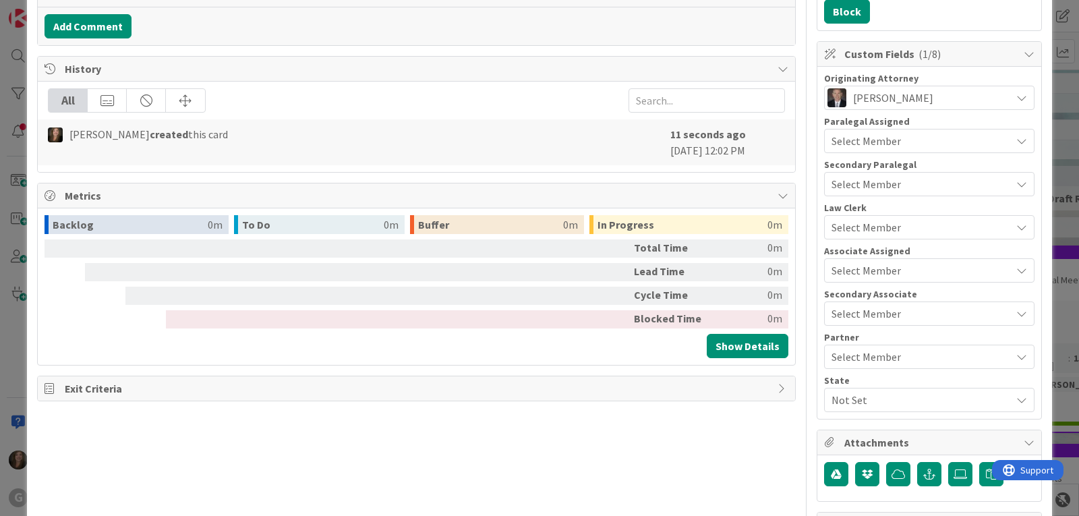
click at [840, 270] on span "Select Member" at bounding box center [865, 270] width 69 height 16
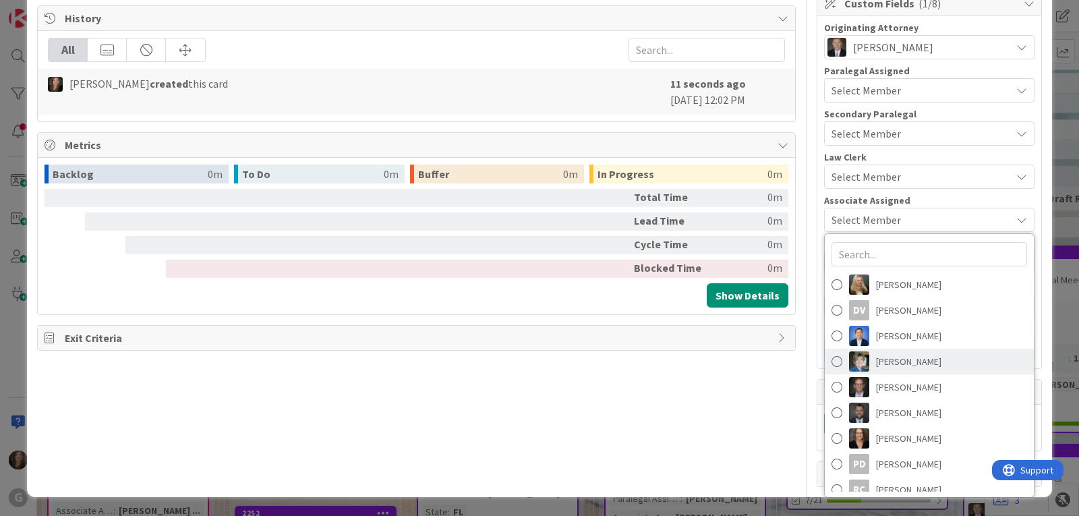
scroll to position [187, 0]
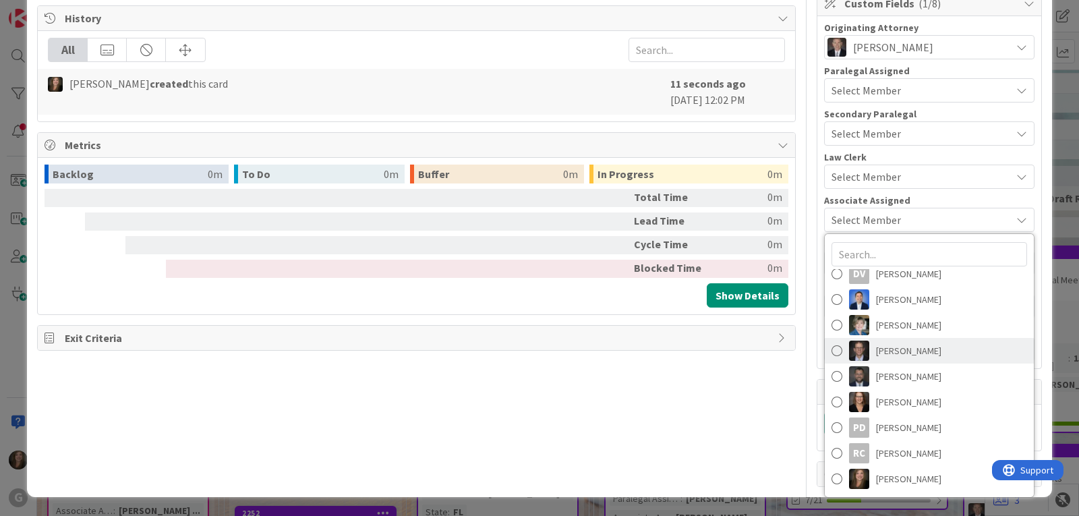
click at [860, 353] on link "[PERSON_NAME]" at bounding box center [929, 351] width 209 height 26
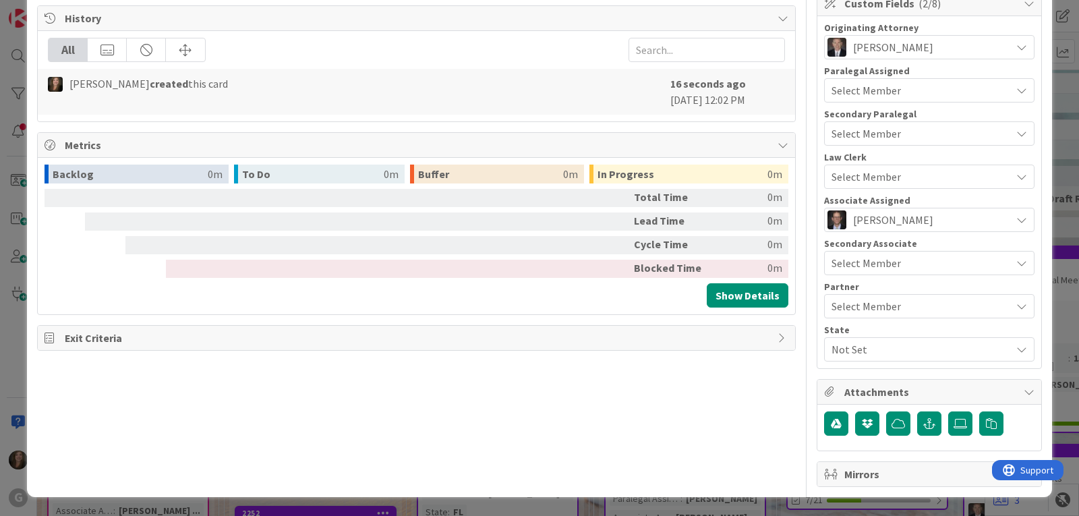
click at [859, 346] on span "Not Set" at bounding box center [920, 349] width 179 height 16
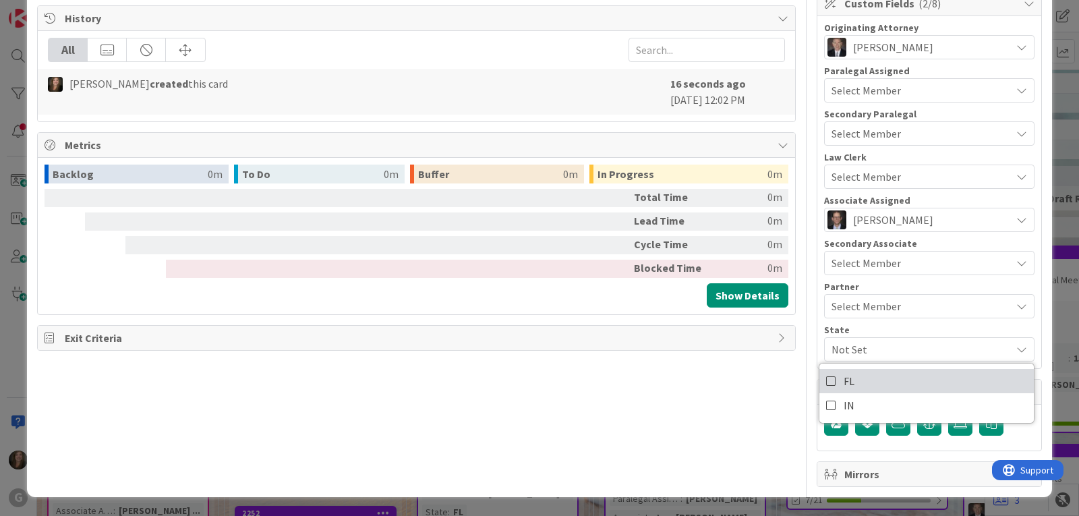
click at [855, 373] on link "FL" at bounding box center [926, 381] width 214 height 24
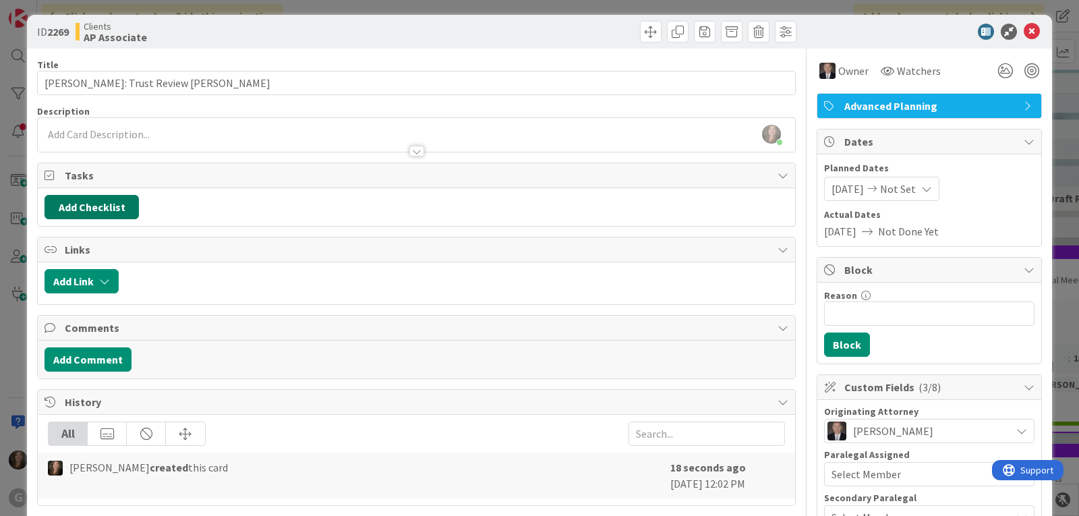
scroll to position [0, 0]
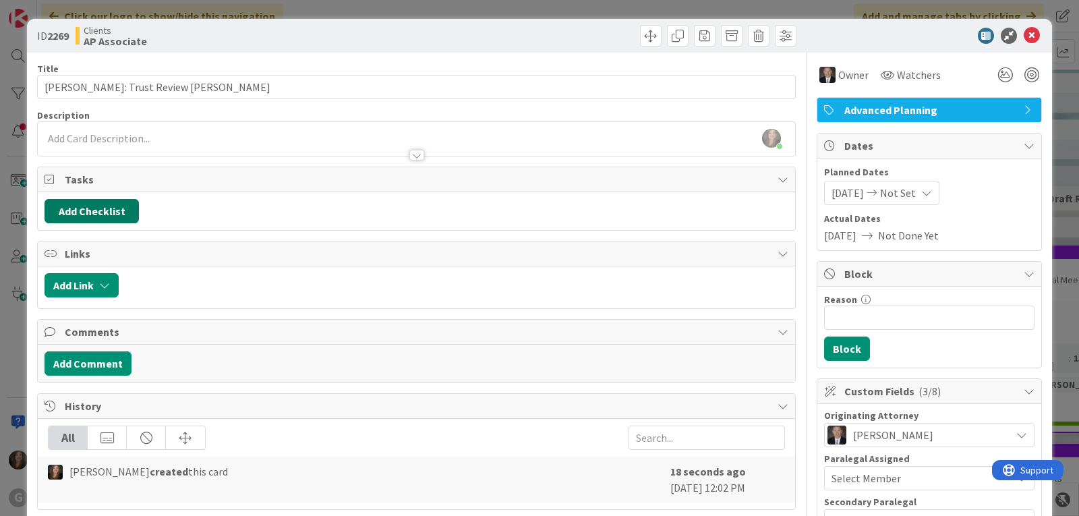
click at [74, 211] on button "Add Checklist" at bounding box center [92, 211] width 94 height 24
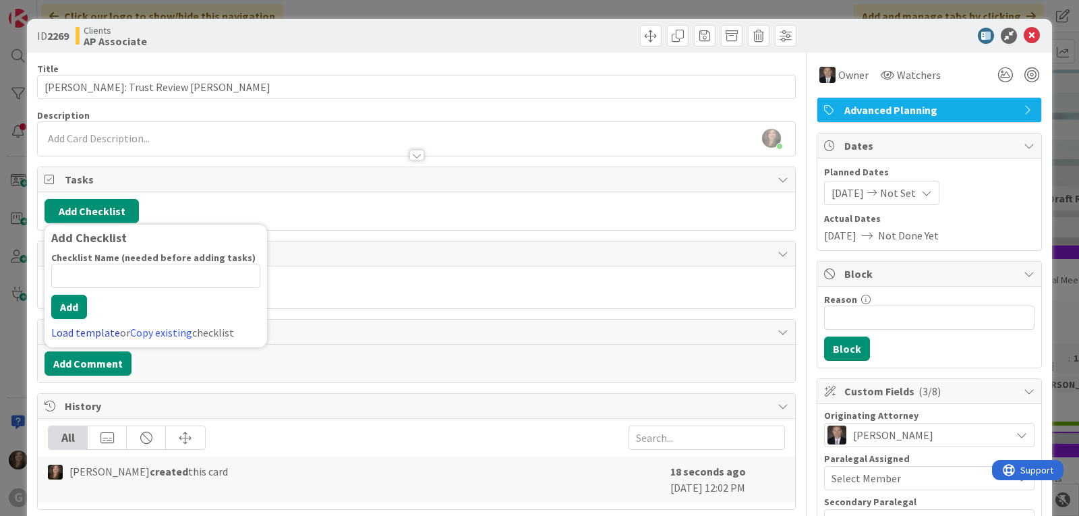
click at [65, 328] on link "Load template" at bounding box center [85, 332] width 69 height 13
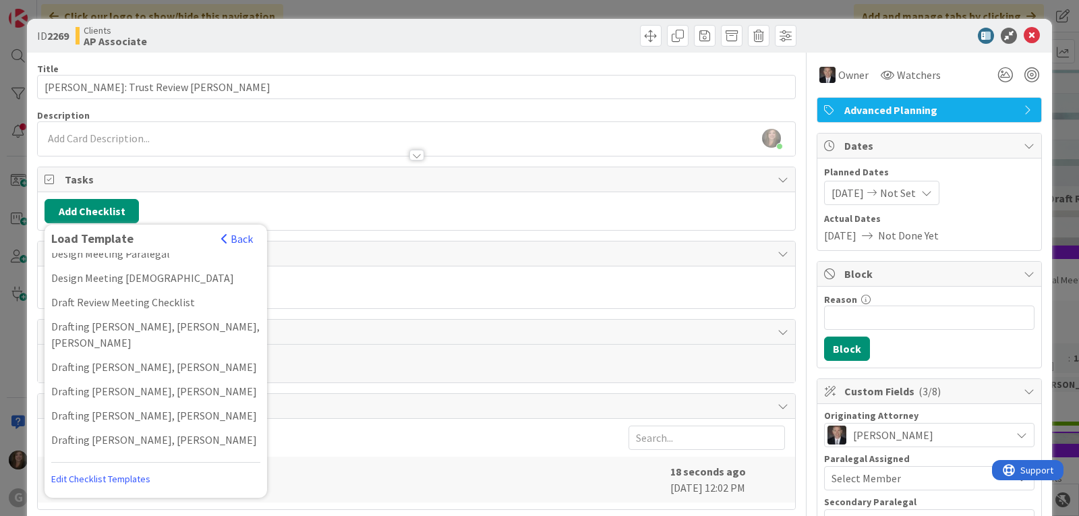
scroll to position [337, 0]
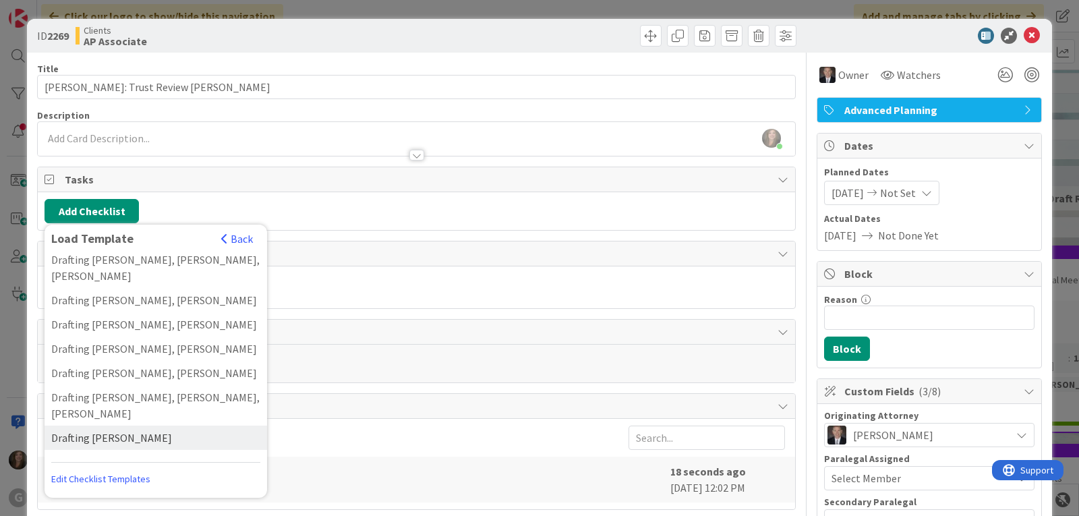
click at [86, 426] on div "Drafting Joel, Brad" at bounding box center [156, 438] width 223 height 24
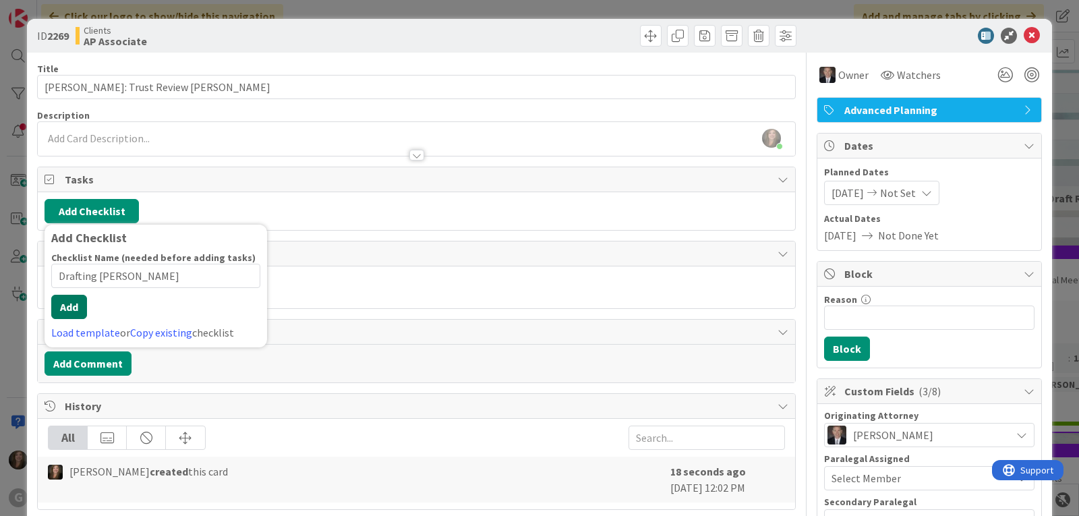
click at [71, 313] on button "Add" at bounding box center [69, 307] width 36 height 24
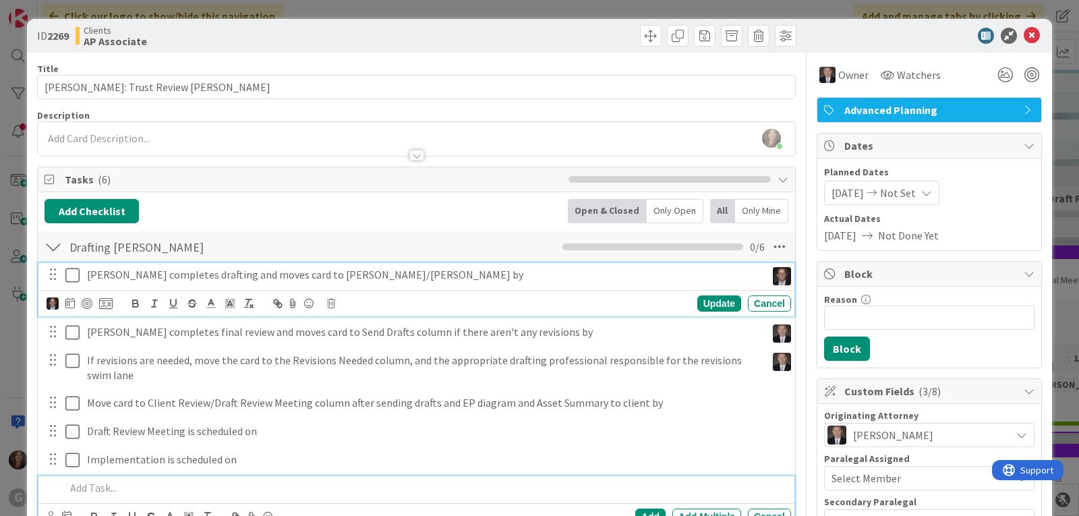
click at [109, 274] on p "Joel completes drafting and moves card to Brad/Jonas lane by" at bounding box center [424, 275] width 674 height 16
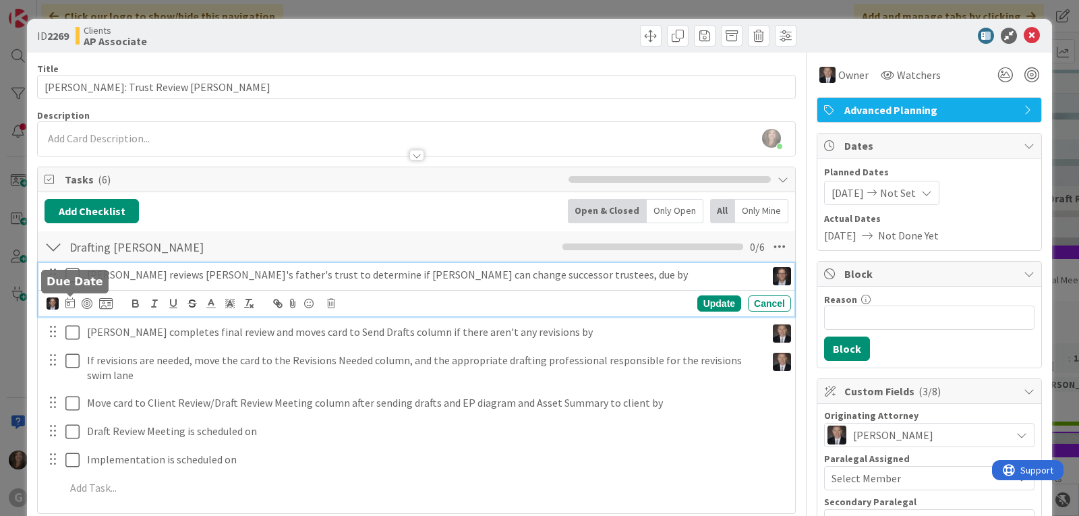
click at [71, 299] on icon at bounding box center [69, 302] width 9 height 11
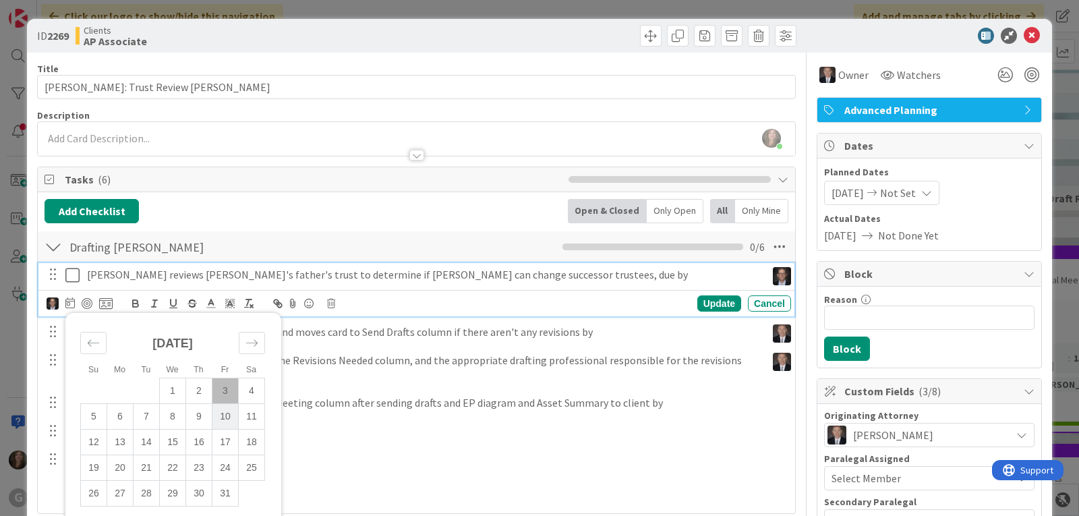
click at [223, 416] on td "10" at bounding box center [225, 416] width 26 height 26
type input "[DATE]"
click at [705, 302] on div "Update" at bounding box center [719, 303] width 44 height 16
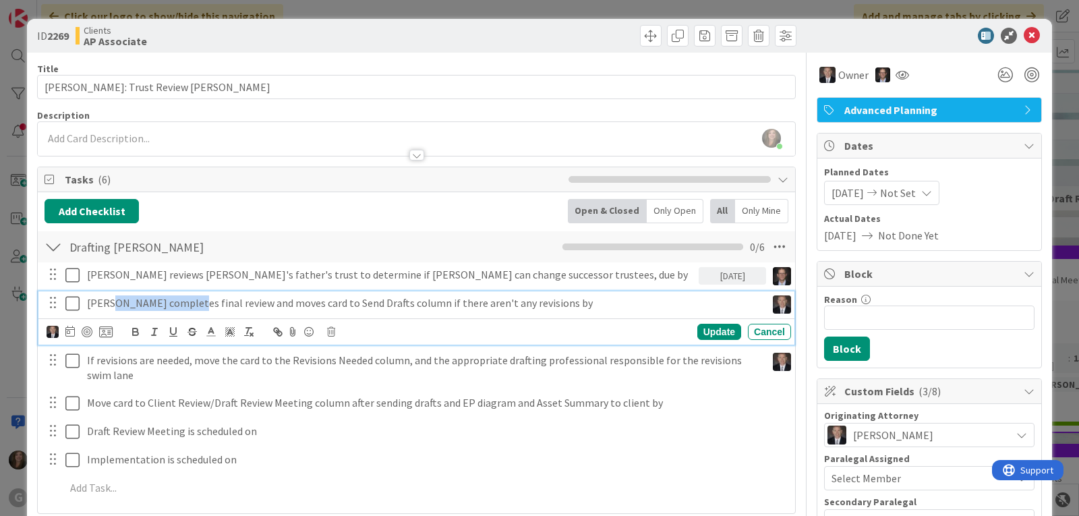
drag, startPoint x: 110, startPoint y: 302, endPoint x: 182, endPoint y: 301, distance: 72.2
click at [182, 301] on p "Brad completes final review and moves card to Send Drafts column if there aren'…" at bounding box center [424, 303] width 674 height 16
click at [138, 303] on p "Brad review and moves card to Send Drafts column if there aren't any revisions …" at bounding box center [424, 303] width 674 height 16
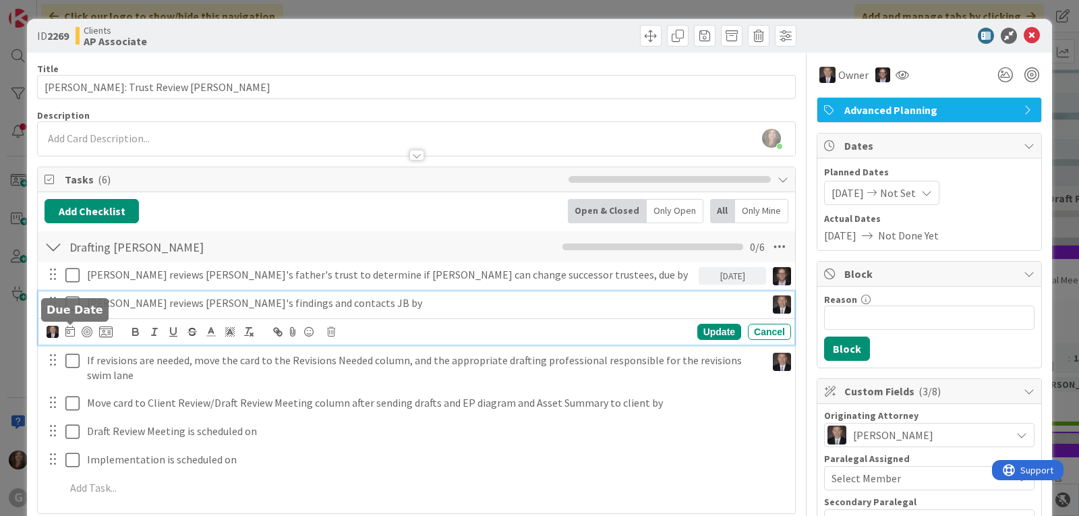
click at [71, 330] on icon at bounding box center [69, 331] width 9 height 11
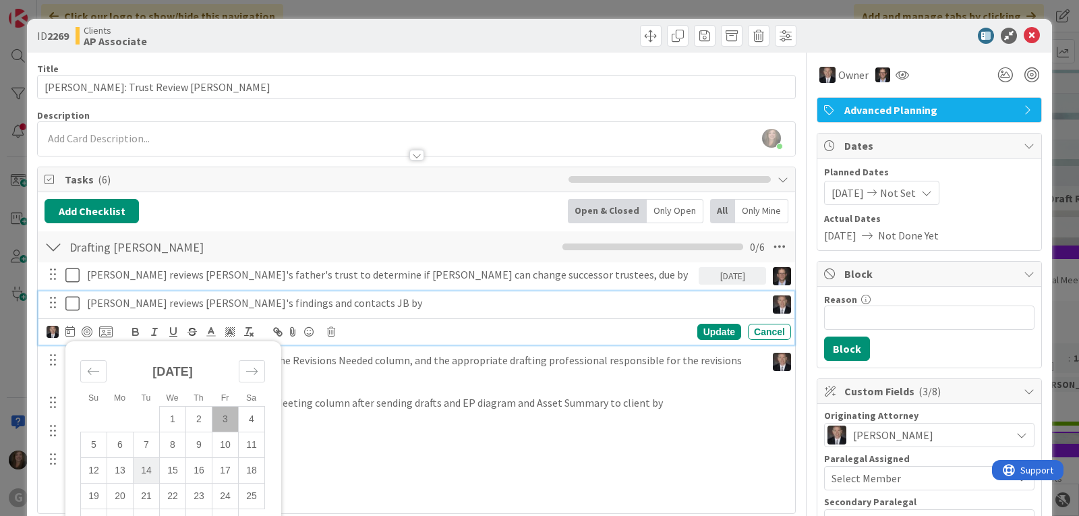
click at [144, 473] on td "14" at bounding box center [147, 470] width 26 height 26
type input "10/14/2025"
click at [711, 326] on div "Update" at bounding box center [719, 332] width 44 height 16
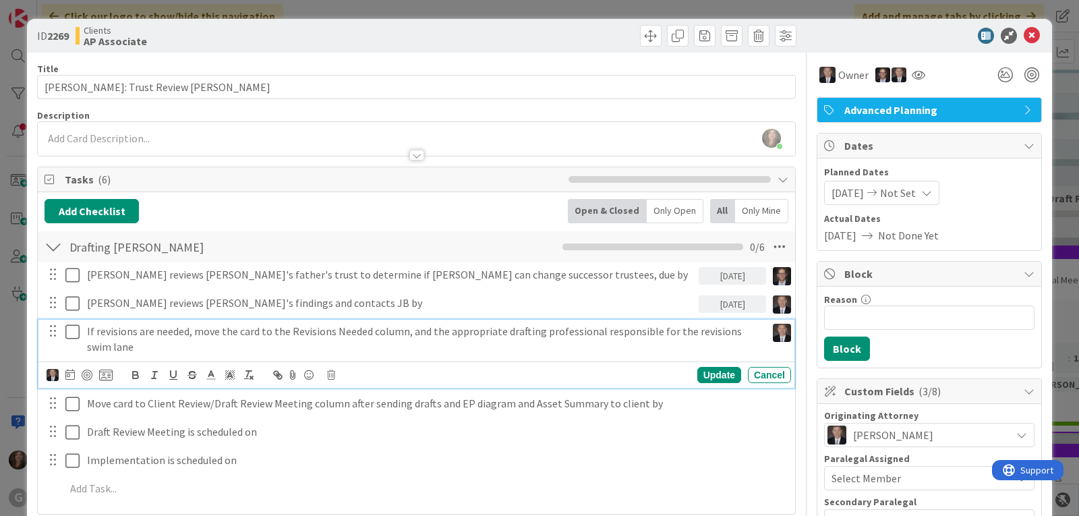
click at [144, 340] on p "If revisions are needed, move the card to the Revisions Needed column, and the …" at bounding box center [424, 339] width 674 height 30
click at [329, 373] on icon at bounding box center [331, 374] width 8 height 9
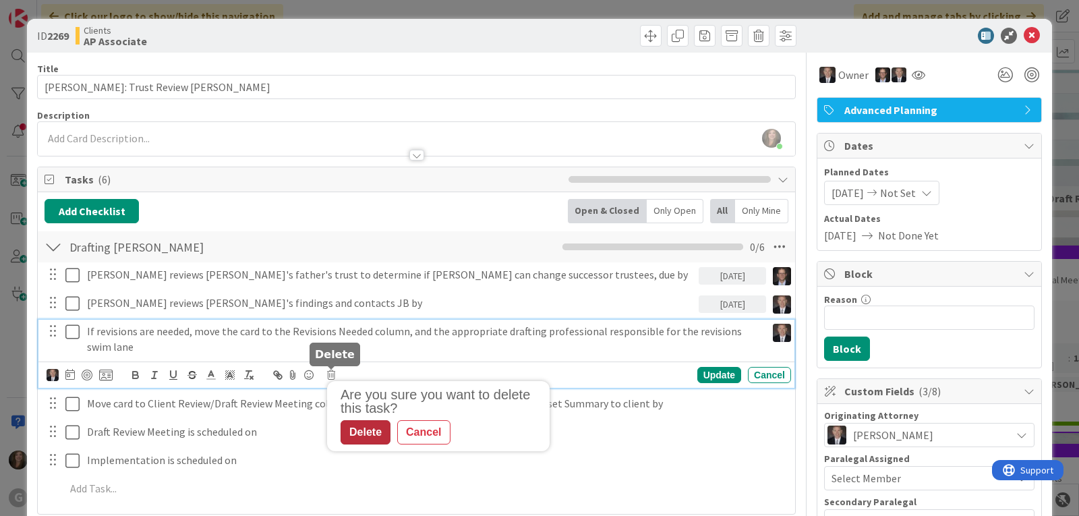
click at [364, 434] on div "Delete" at bounding box center [366, 432] width 50 height 24
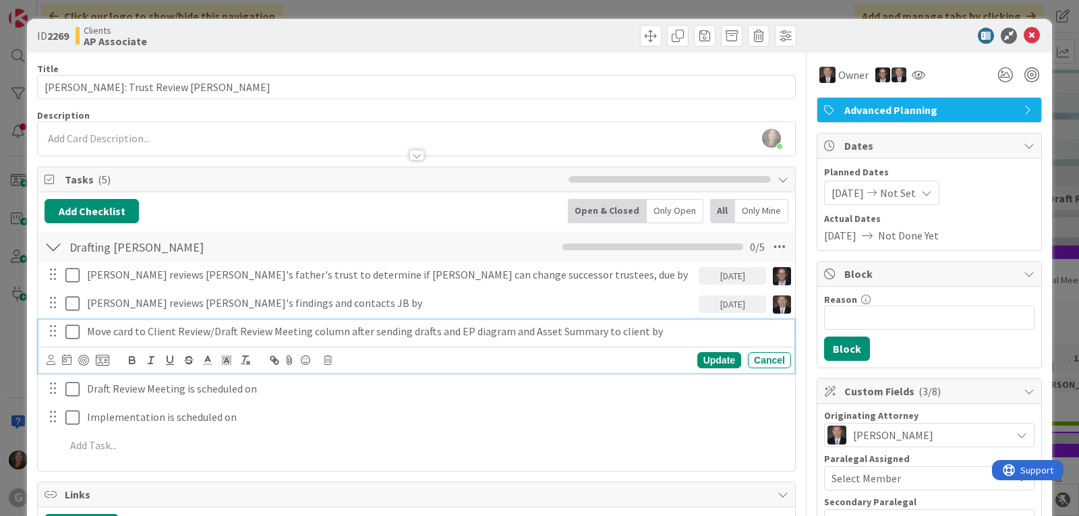
click at [221, 334] on p "Move card to Client Review/Draft Review Meeting column after sending drafts and…" at bounding box center [436, 332] width 699 height 16
click at [326, 360] on icon at bounding box center [328, 359] width 8 height 9
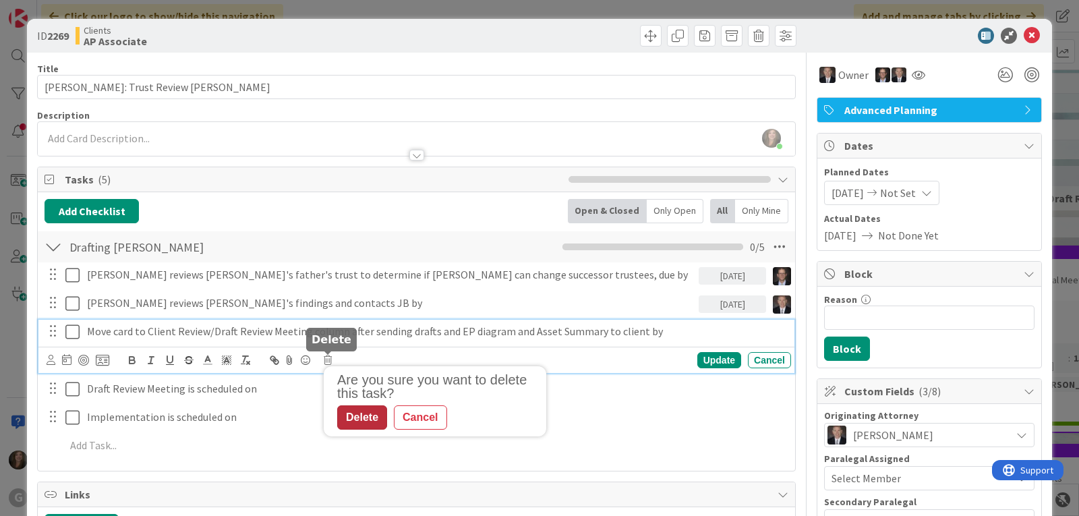
click at [348, 410] on div "Delete" at bounding box center [362, 417] width 50 height 24
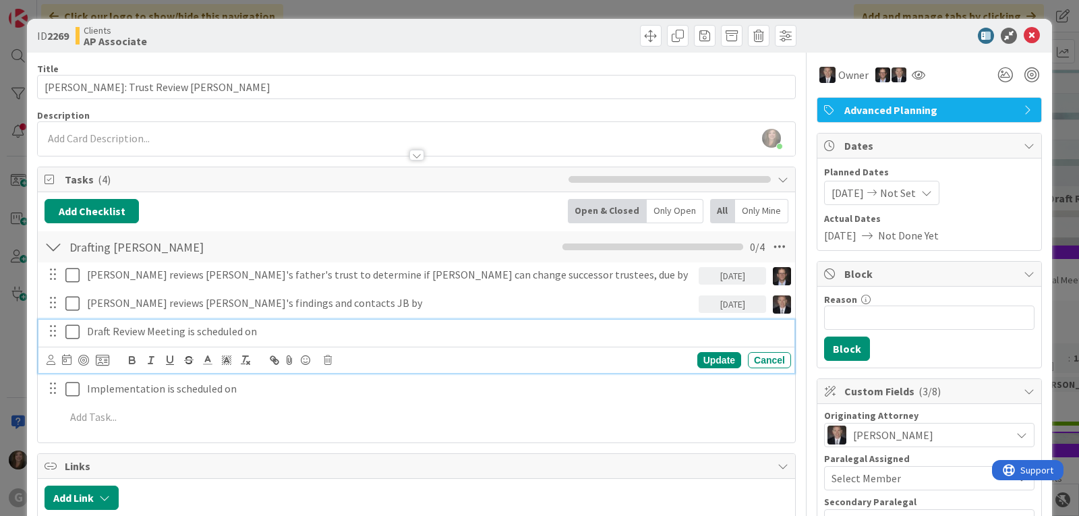
click at [223, 336] on p "Draft Review Meeting is scheduled on" at bounding box center [436, 332] width 699 height 16
click at [328, 360] on icon at bounding box center [328, 359] width 8 height 9
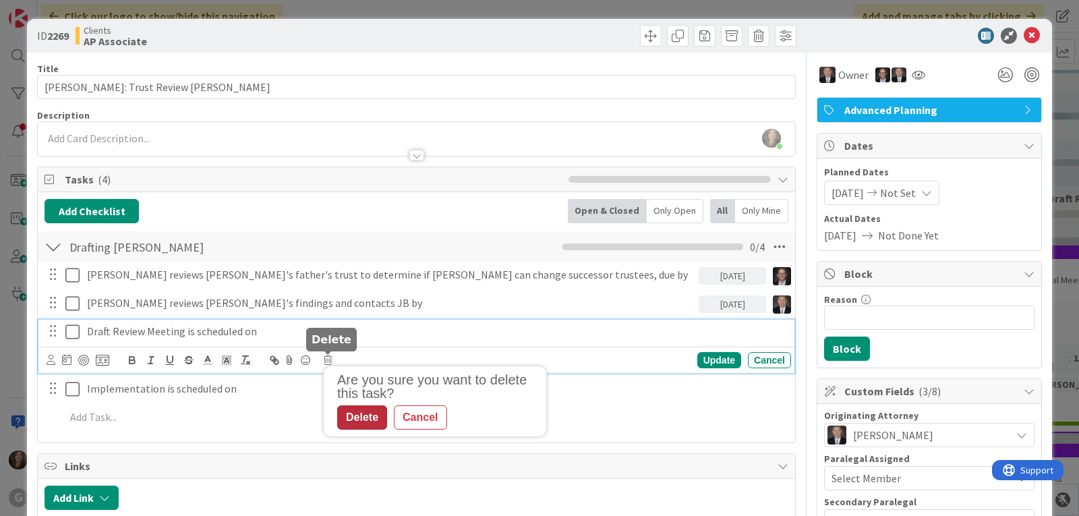
click at [353, 413] on div "Delete" at bounding box center [362, 417] width 50 height 24
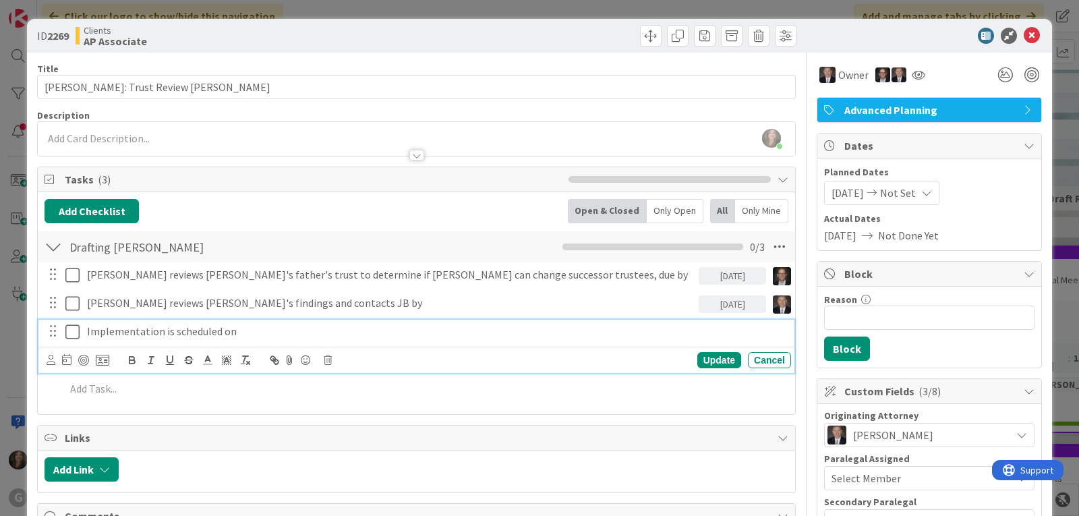
click at [227, 336] on p "Implementation is scheduled on" at bounding box center [436, 332] width 699 height 16
click at [331, 363] on icon at bounding box center [328, 359] width 8 height 9
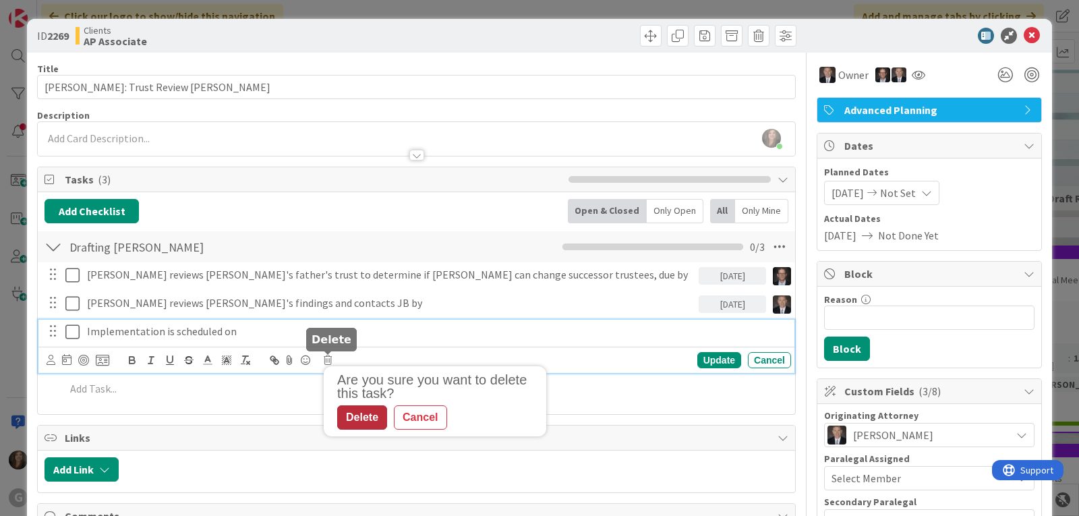
click at [357, 413] on div "Delete" at bounding box center [362, 417] width 50 height 24
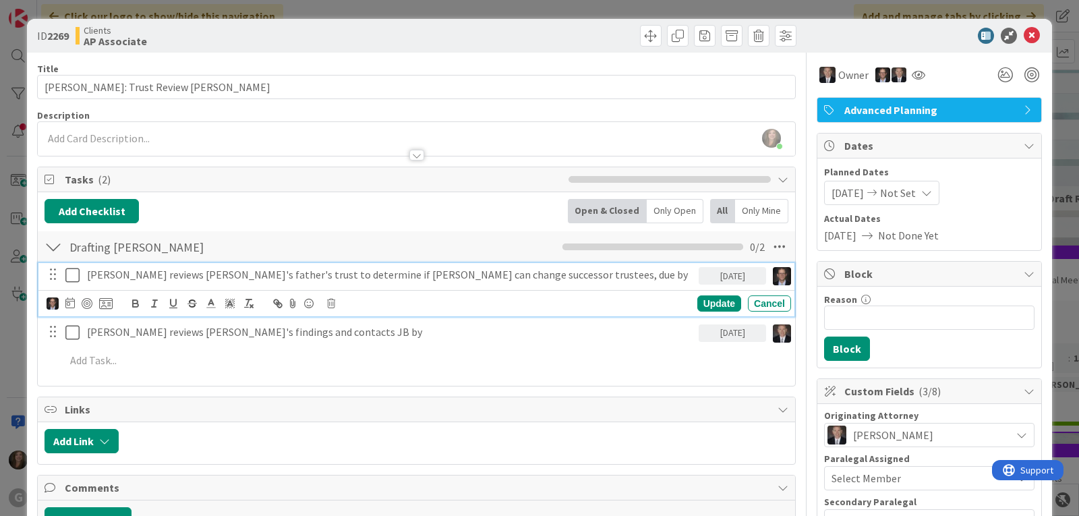
click at [449, 270] on p "Joel reviews JB's father's trust to determine if JB can change successor truste…" at bounding box center [390, 275] width 606 height 16
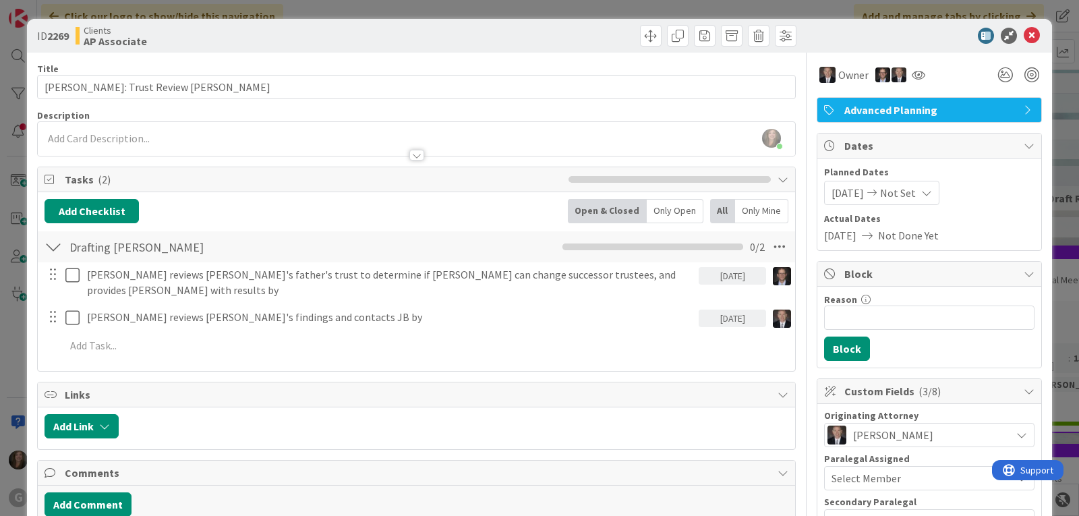
click at [735, 280] on div "[DATE]" at bounding box center [732, 276] width 67 height 18
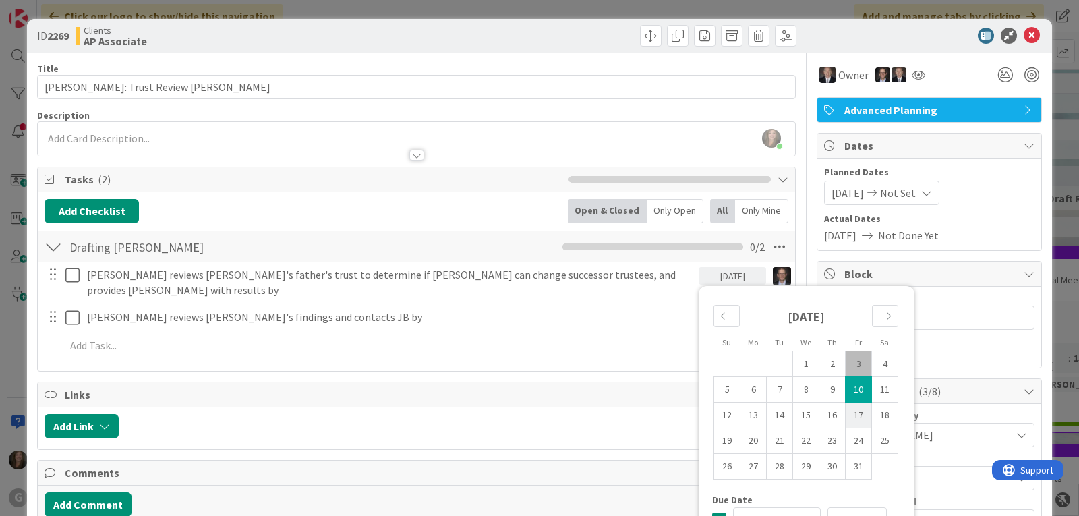
click at [850, 409] on td "17" at bounding box center [859, 416] width 26 height 26
type input "[DATE]"
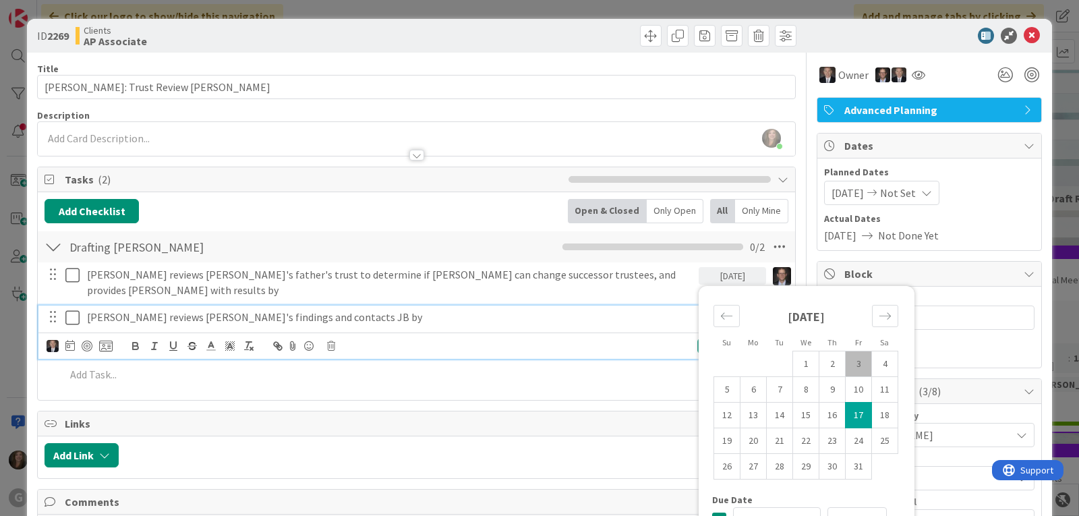
click at [320, 310] on p "Brad reviews Joel's findings and contacts JB by" at bounding box center [390, 318] width 606 height 16
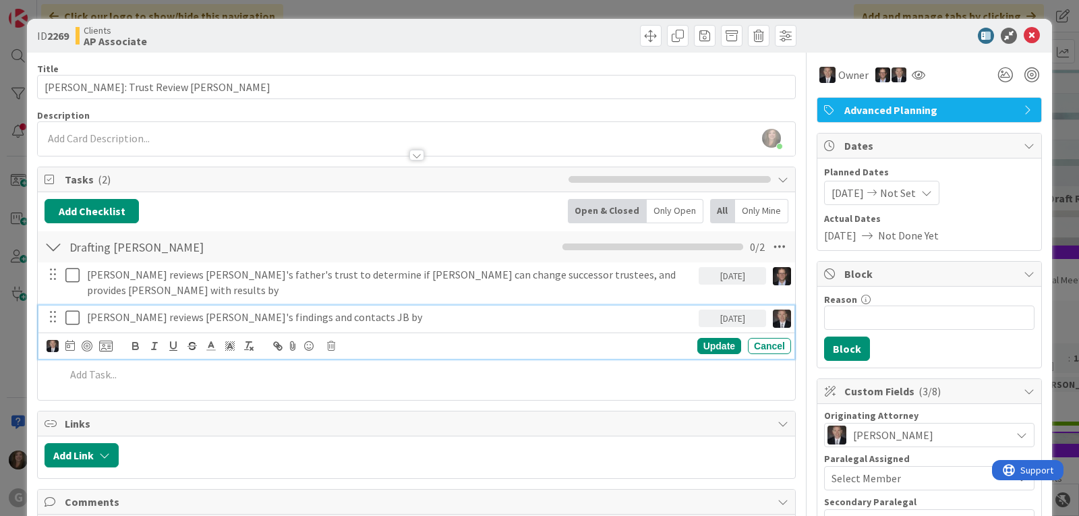
click at [713, 310] on div "10/14/2025" at bounding box center [732, 319] width 67 height 18
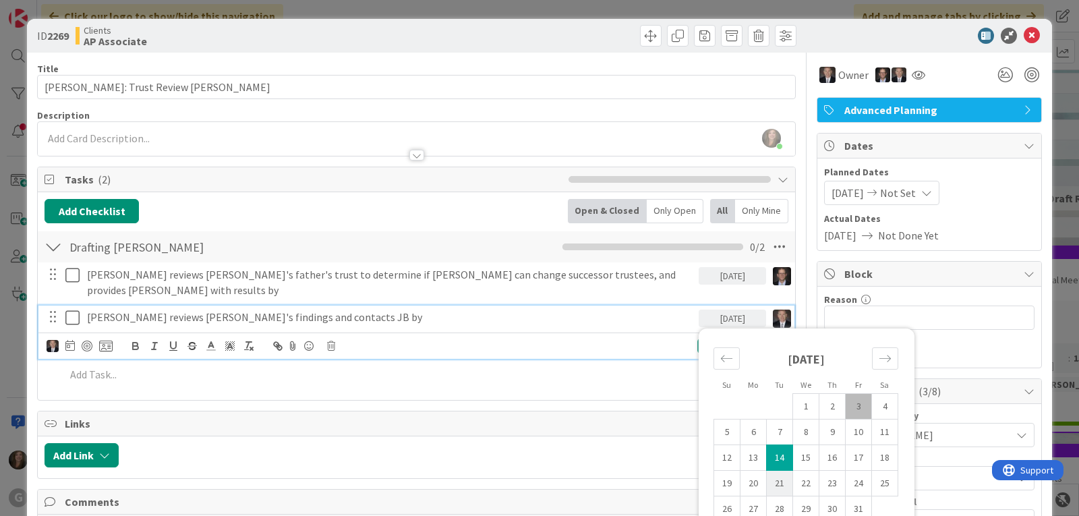
click at [773, 471] on td "21" at bounding box center [780, 484] width 26 height 26
type input "[DATE]"
click at [662, 338] on div "Update Cancel" at bounding box center [658, 346] width 265 height 16
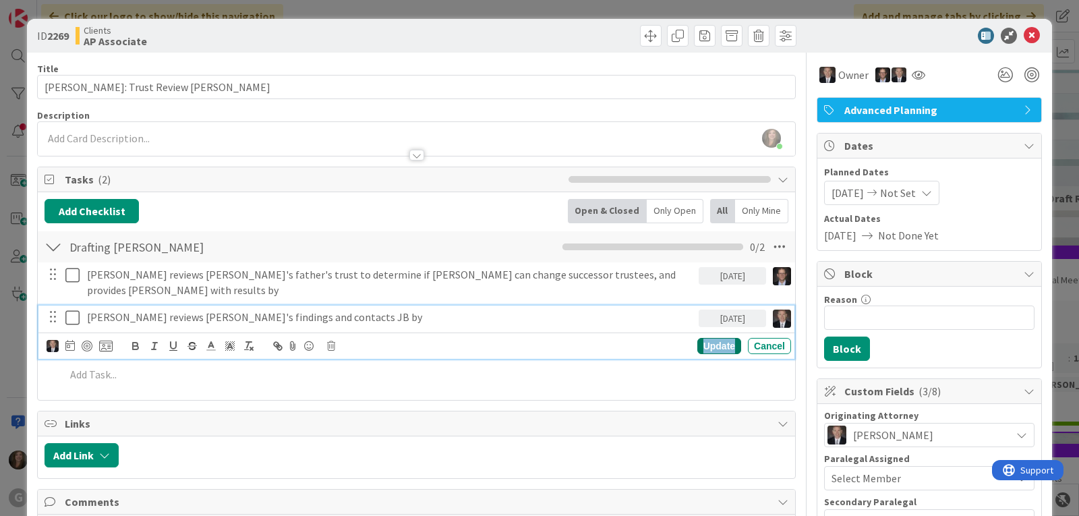
click at [697, 338] on div "Update" at bounding box center [719, 346] width 44 height 16
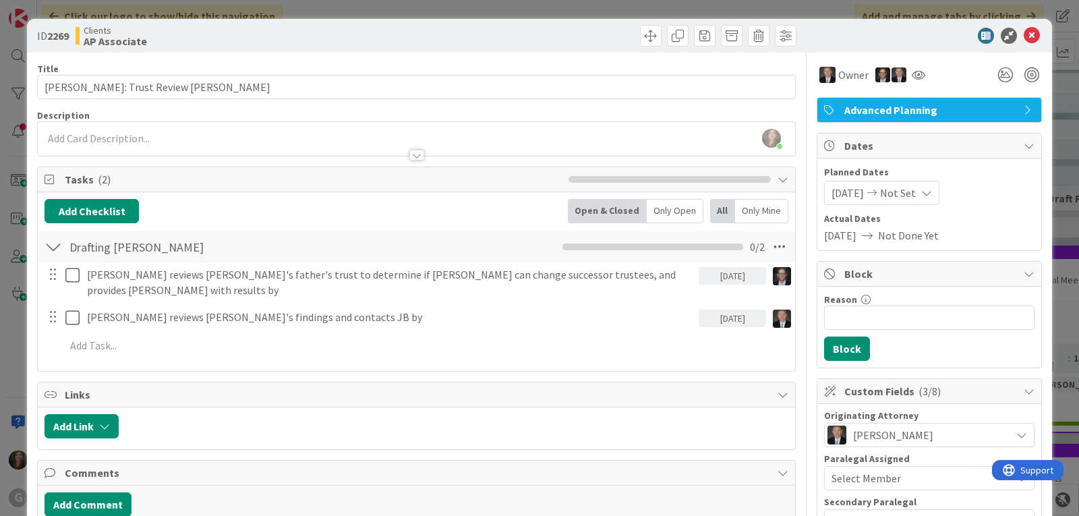
click at [105, 140] on div "Shari Brousseau joined 5 m ago" at bounding box center [416, 139] width 757 height 34
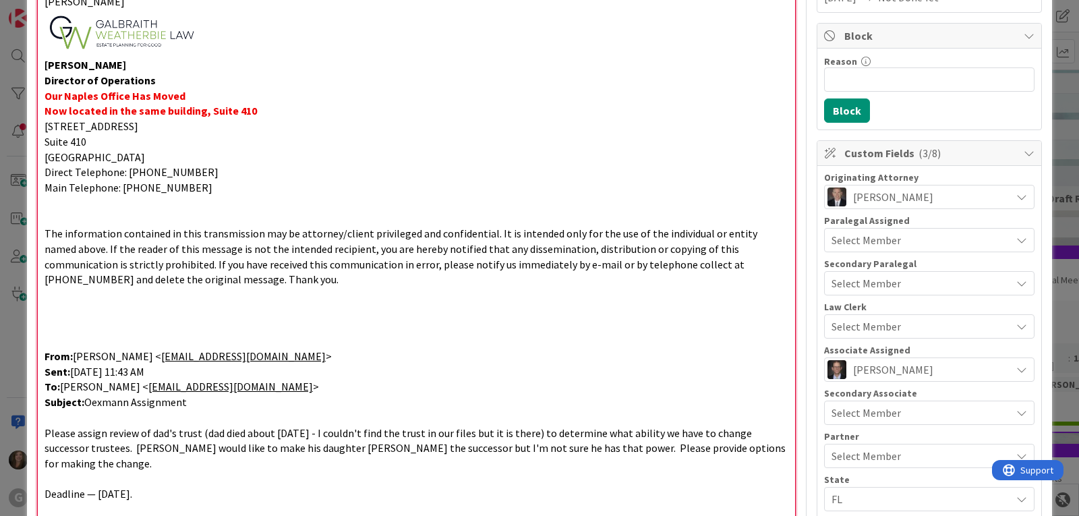
scroll to position [171, 0]
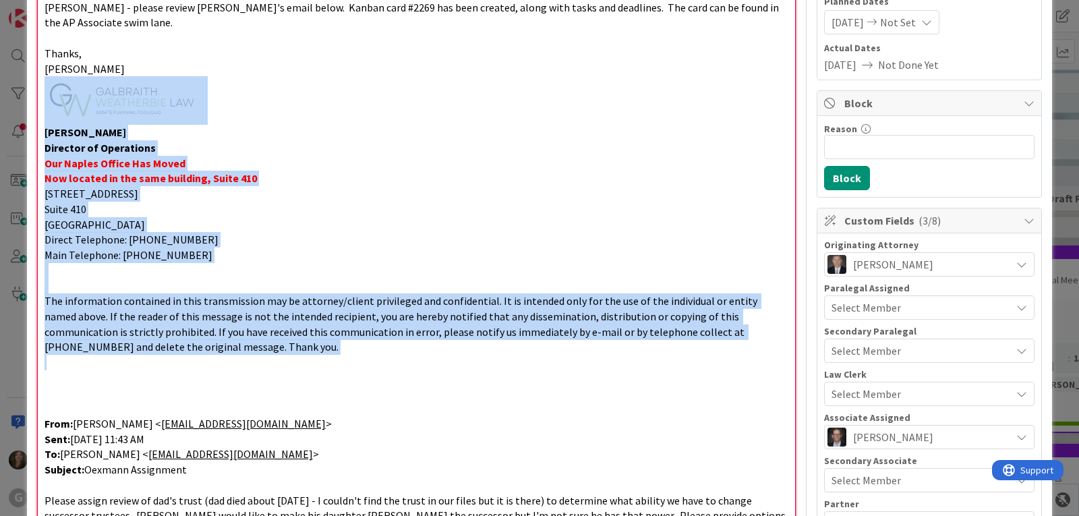
drag, startPoint x: 189, startPoint y: 339, endPoint x: 58, endPoint y: 86, distance: 285.3
click at [58, 86] on div "10/3/2025: Joel - please review Brad's email below. Kanban card #2269 has been …" at bounding box center [416, 305] width 757 height 647
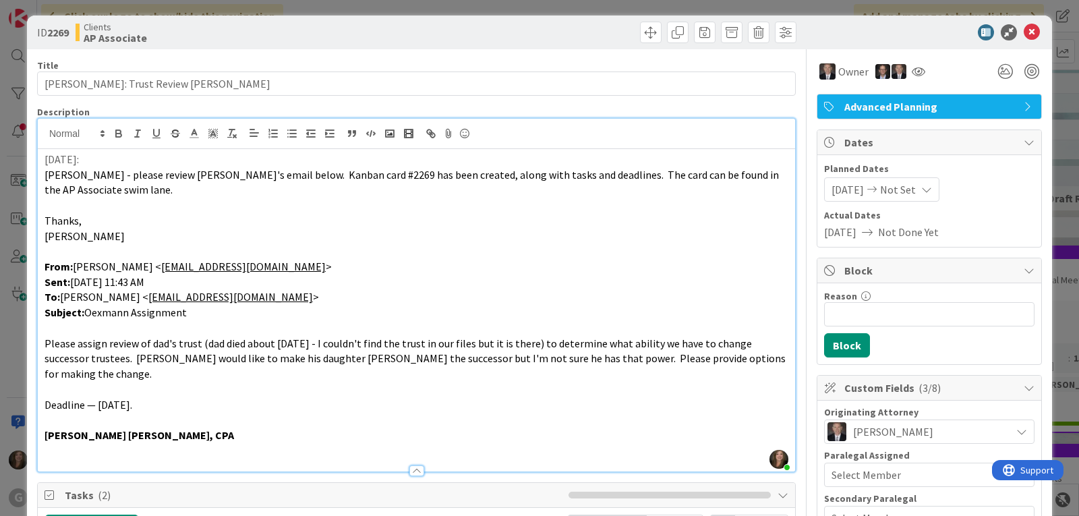
scroll to position [0, 0]
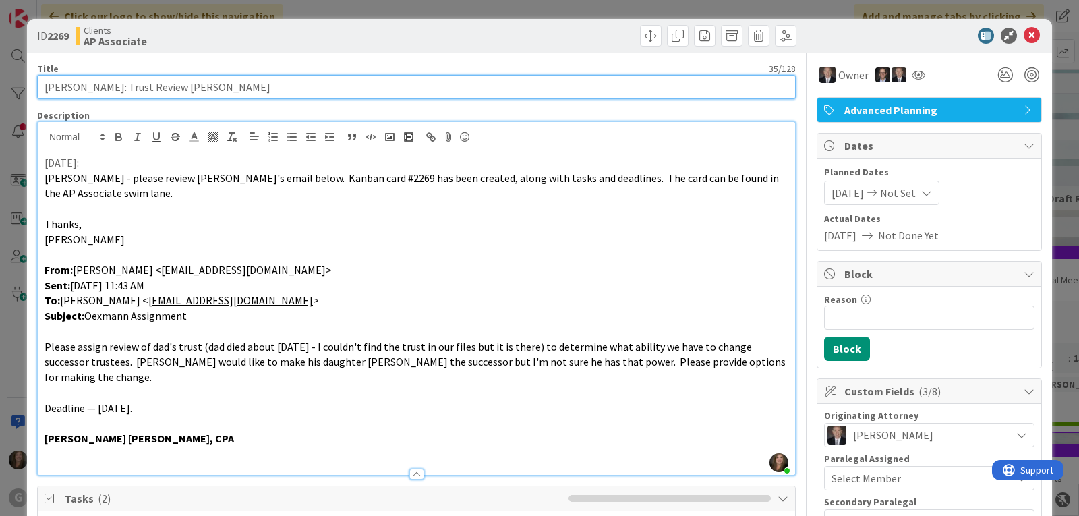
click at [243, 91] on input "Oexmann, JB: Trust Review Joel Brad" at bounding box center [416, 87] width 759 height 24
type input "Oexmann, JB: Trust Review Joel Brad Due 10/17"
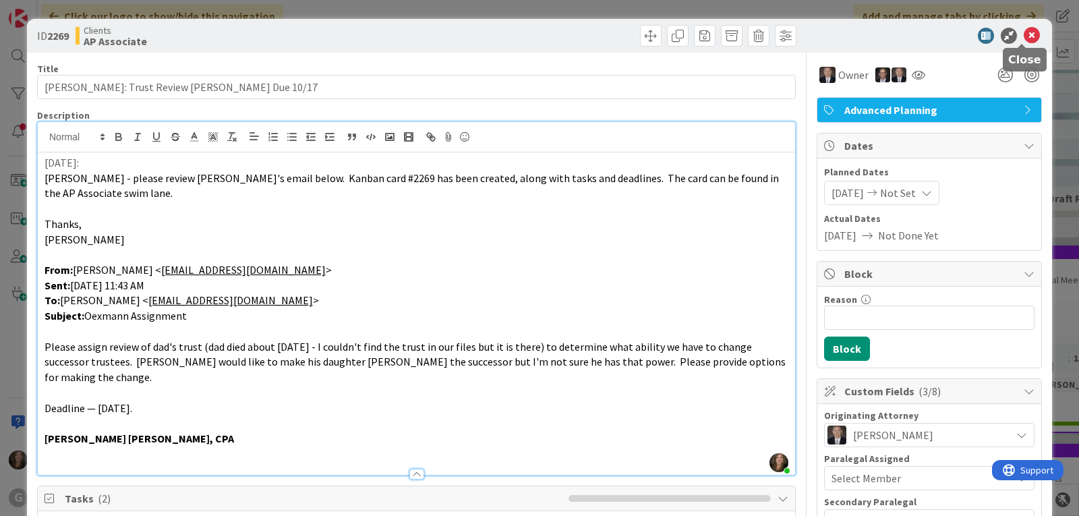
click at [1024, 34] on icon at bounding box center [1032, 36] width 16 height 16
